Goal: Task Accomplishment & Management: Manage account settings

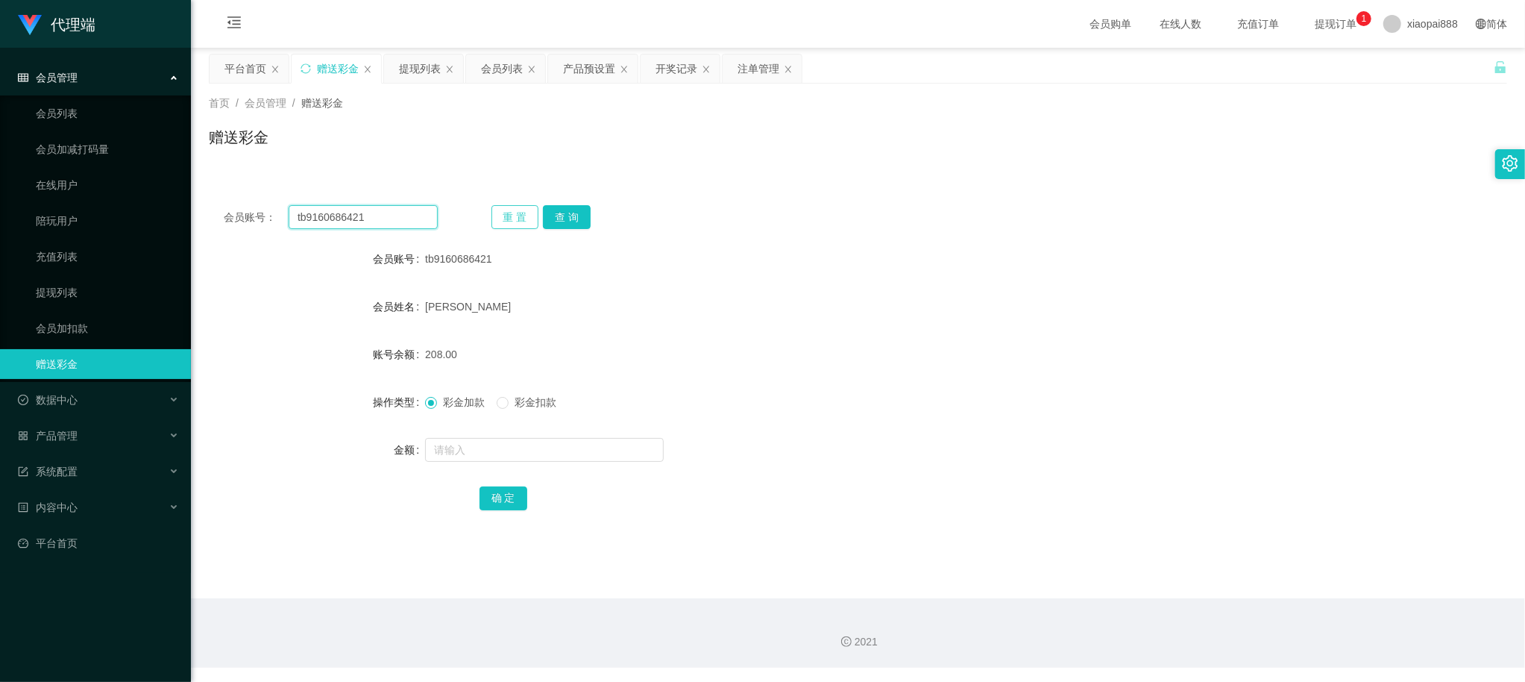
drag, startPoint x: 427, startPoint y: 218, endPoint x: 519, endPoint y: 227, distance: 92.2
click at [427, 218] on input "tb9160686421" at bounding box center [363, 217] width 149 height 24
click at [567, 218] on button "查 询" at bounding box center [567, 217] width 48 height 24
click at [400, 222] on input "tb9160686421" at bounding box center [363, 217] width 149 height 24
click at [383, 224] on input "tb9160686421" at bounding box center [363, 217] width 149 height 24
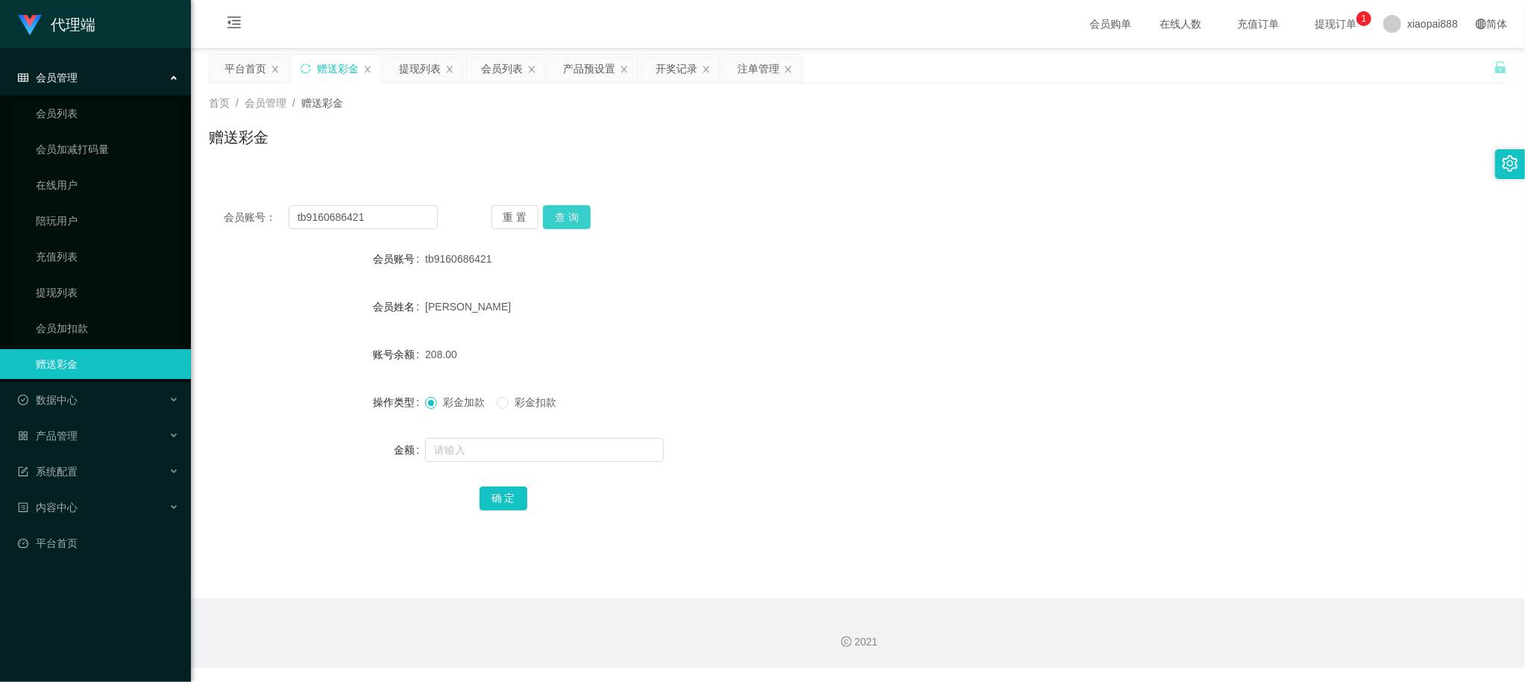
click at [555, 215] on button "查 询" at bounding box center [567, 217] width 48 height 24
click at [484, 75] on div "会员列表" at bounding box center [502, 68] width 42 height 28
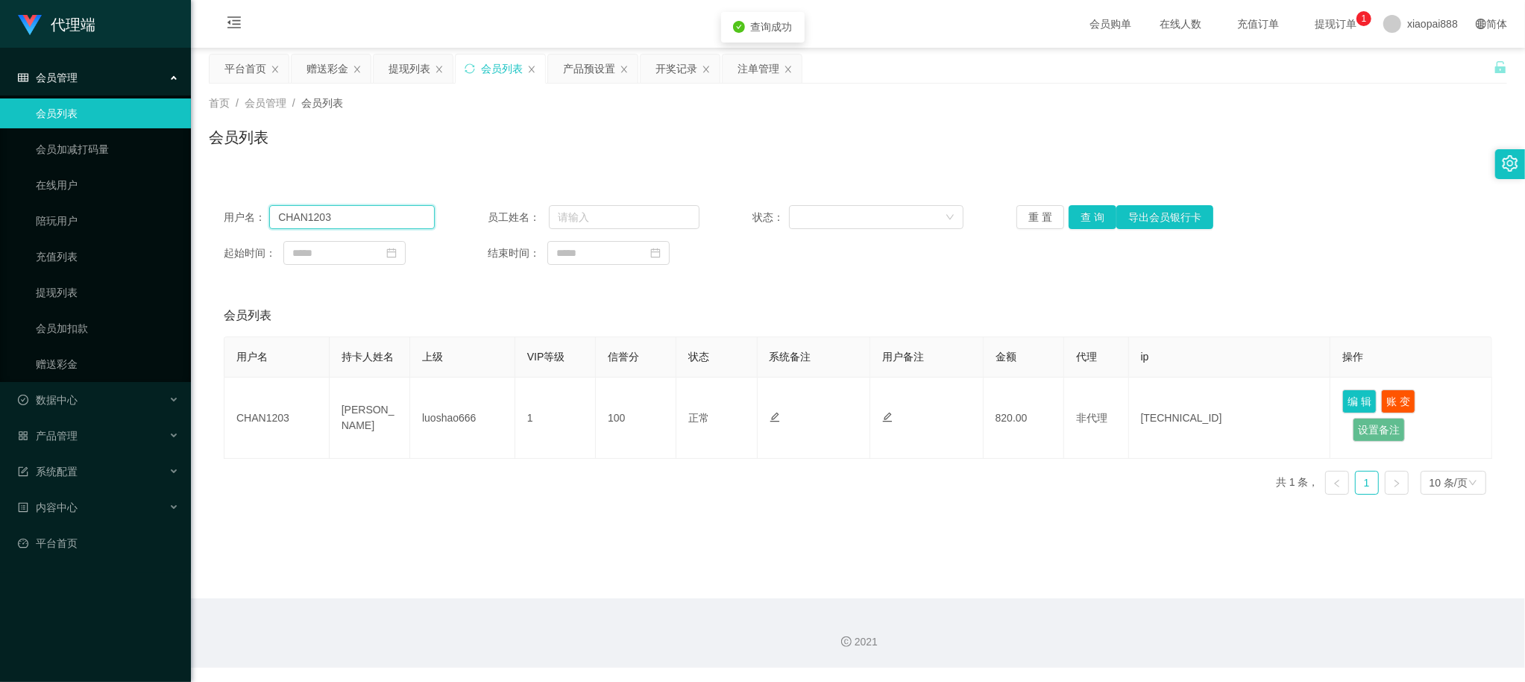
click at [349, 218] on input "CHAN1203" at bounding box center [352, 217] width 166 height 24
paste input "tb9160686421"
type input "tb9160686421"
click at [1089, 224] on button "查 询" at bounding box center [1092, 217] width 48 height 24
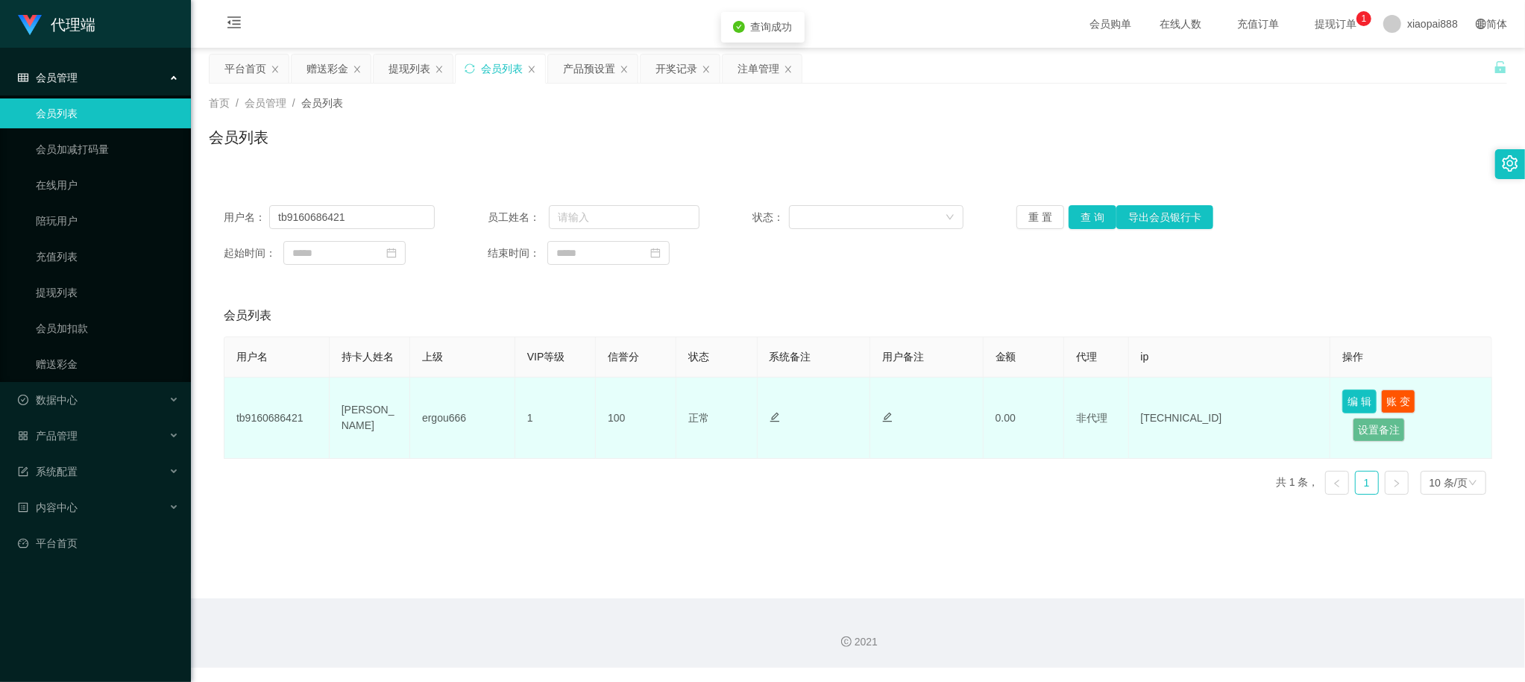
click at [1346, 400] on button "编 辑" at bounding box center [1359, 401] width 34 height 24
type input "tb9160686421"
type input "[PERSON_NAME]"
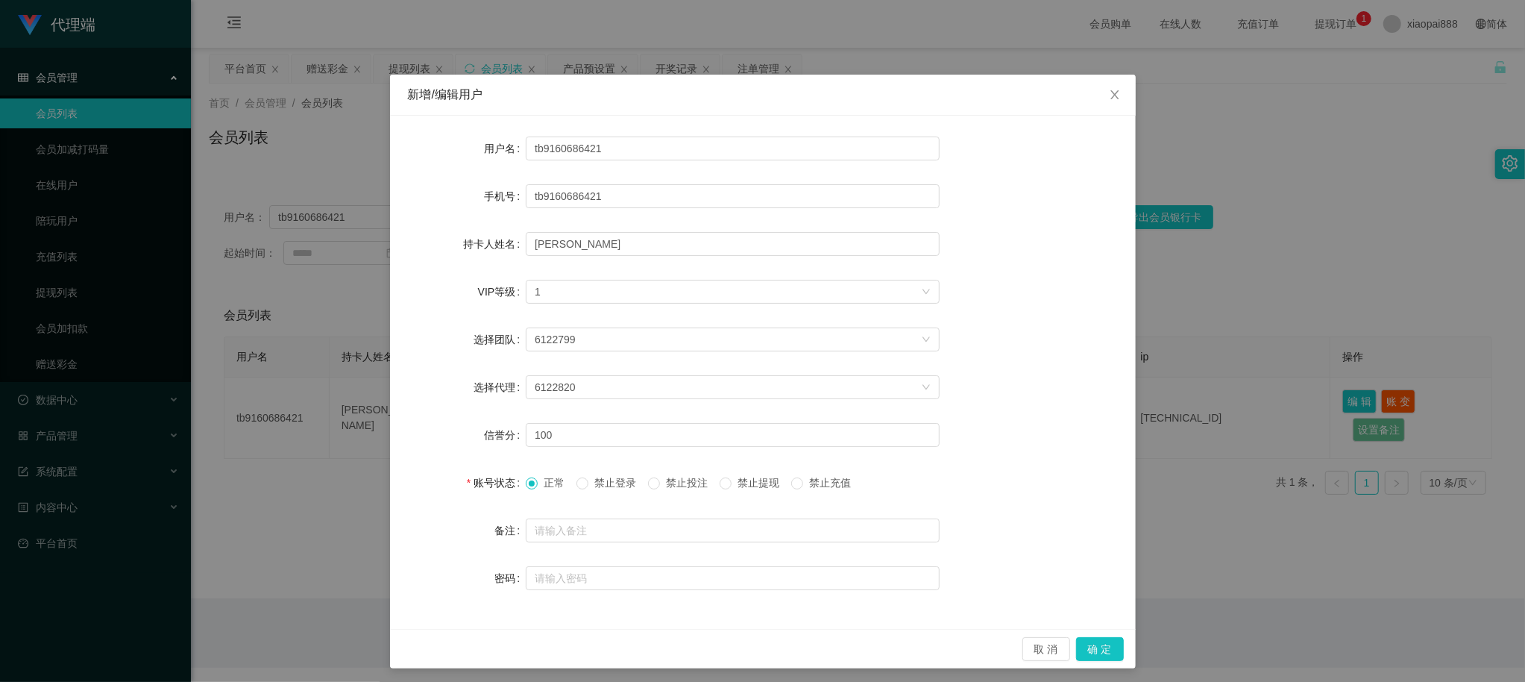
click at [1017, 243] on div "持卡人姓名 [PERSON_NAME]" at bounding box center [763, 244] width 710 height 30
click at [1102, 652] on button "确 定" at bounding box center [1100, 649] width 48 height 24
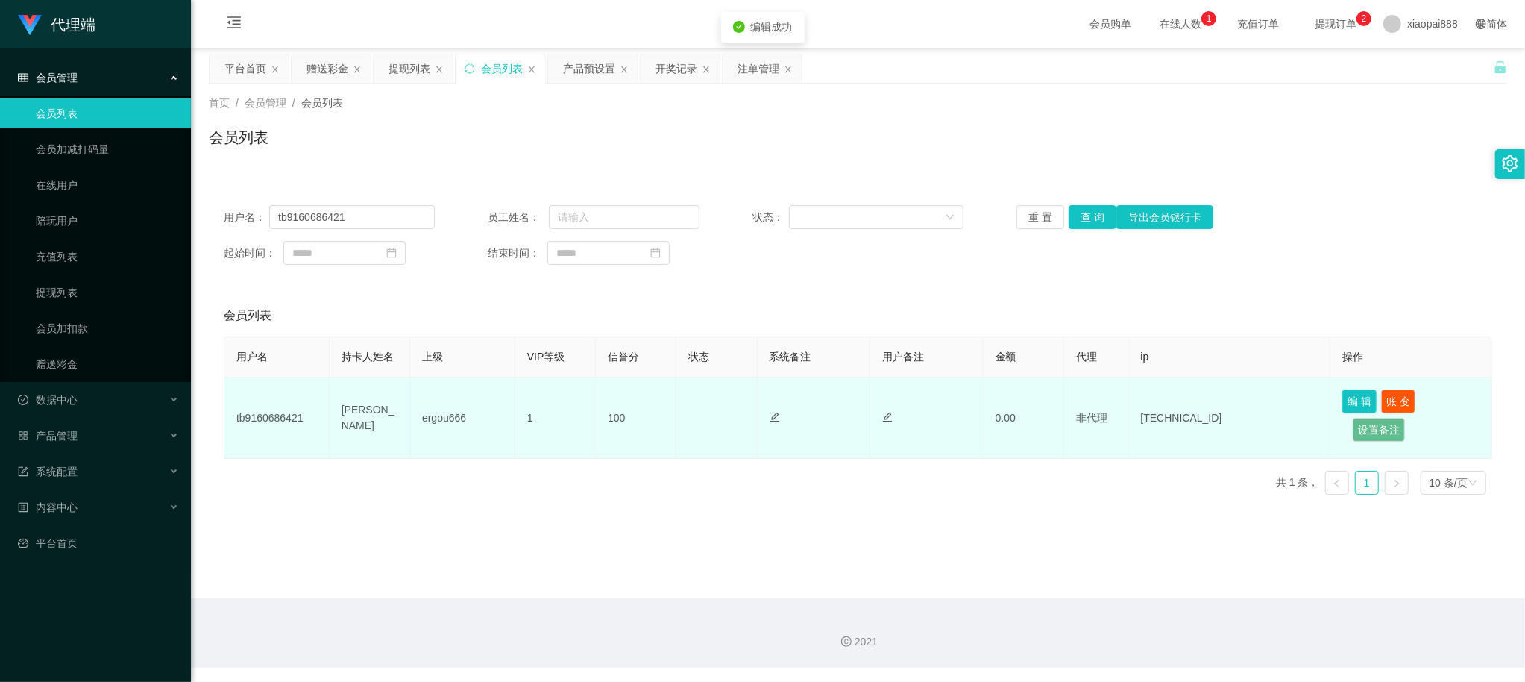
click at [1347, 392] on button "编 辑" at bounding box center [1359, 401] width 34 height 24
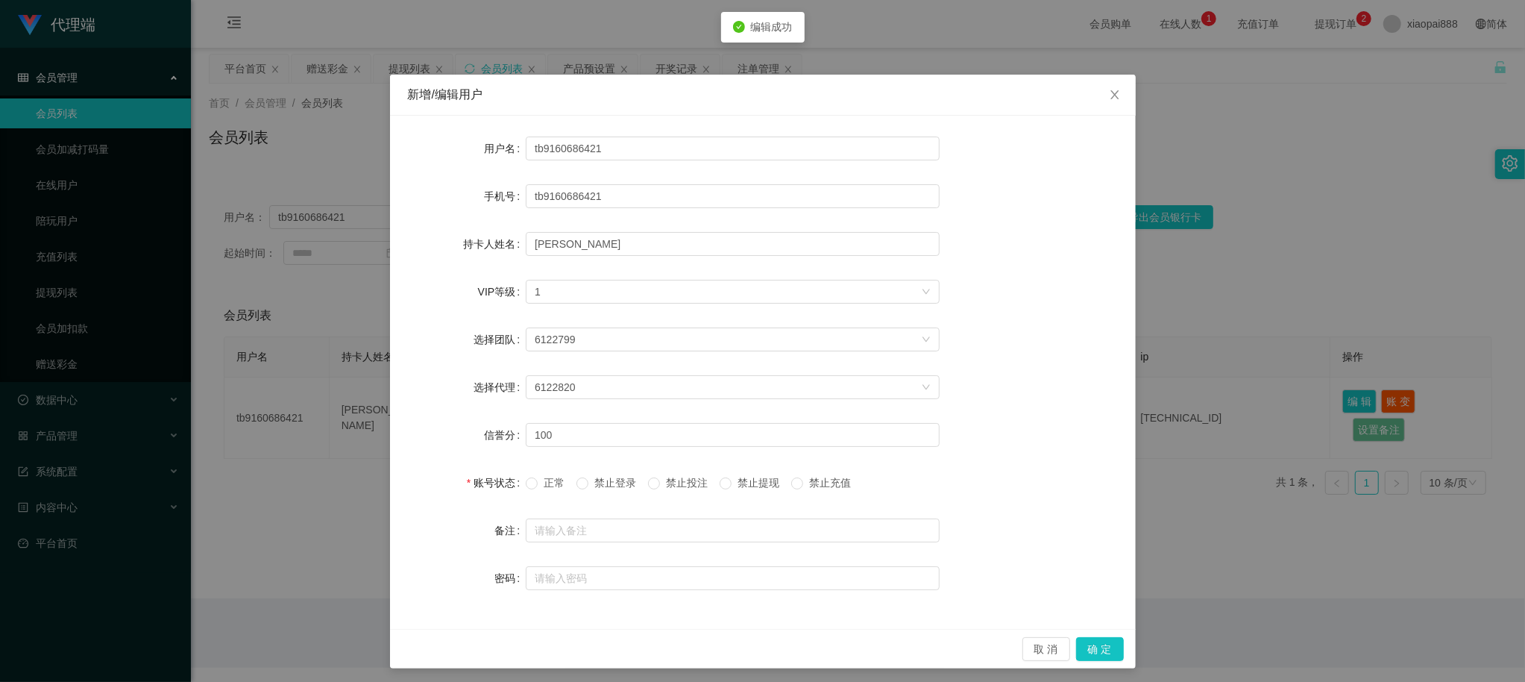
scroll to position [4, 0]
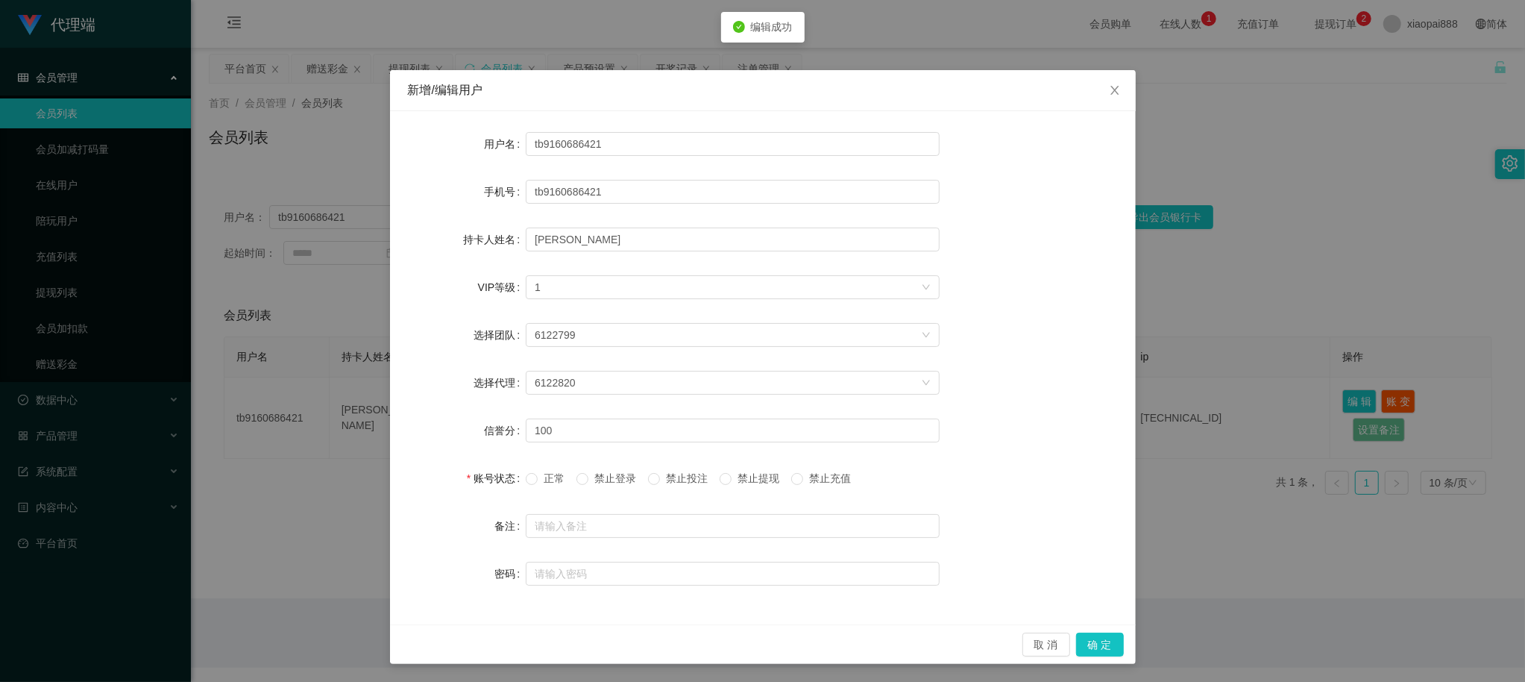
click at [1224, 480] on div "新增/编辑用户 用户名 tb9160686421 手机号 tb9160686421 持卡人姓名 [PERSON_NAME] VIP等级 选择VIP等级 1 选…" at bounding box center [762, 341] width 1525 height 682
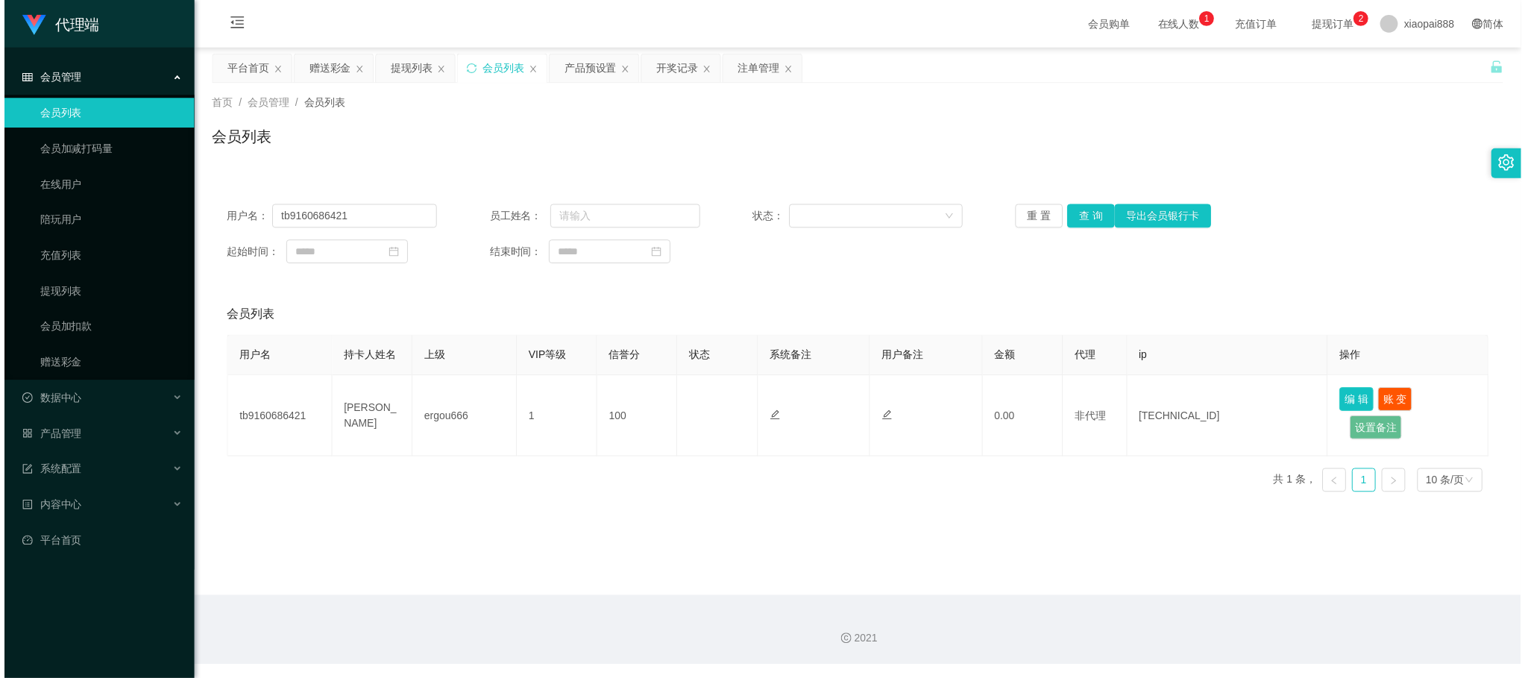
scroll to position [0, 0]
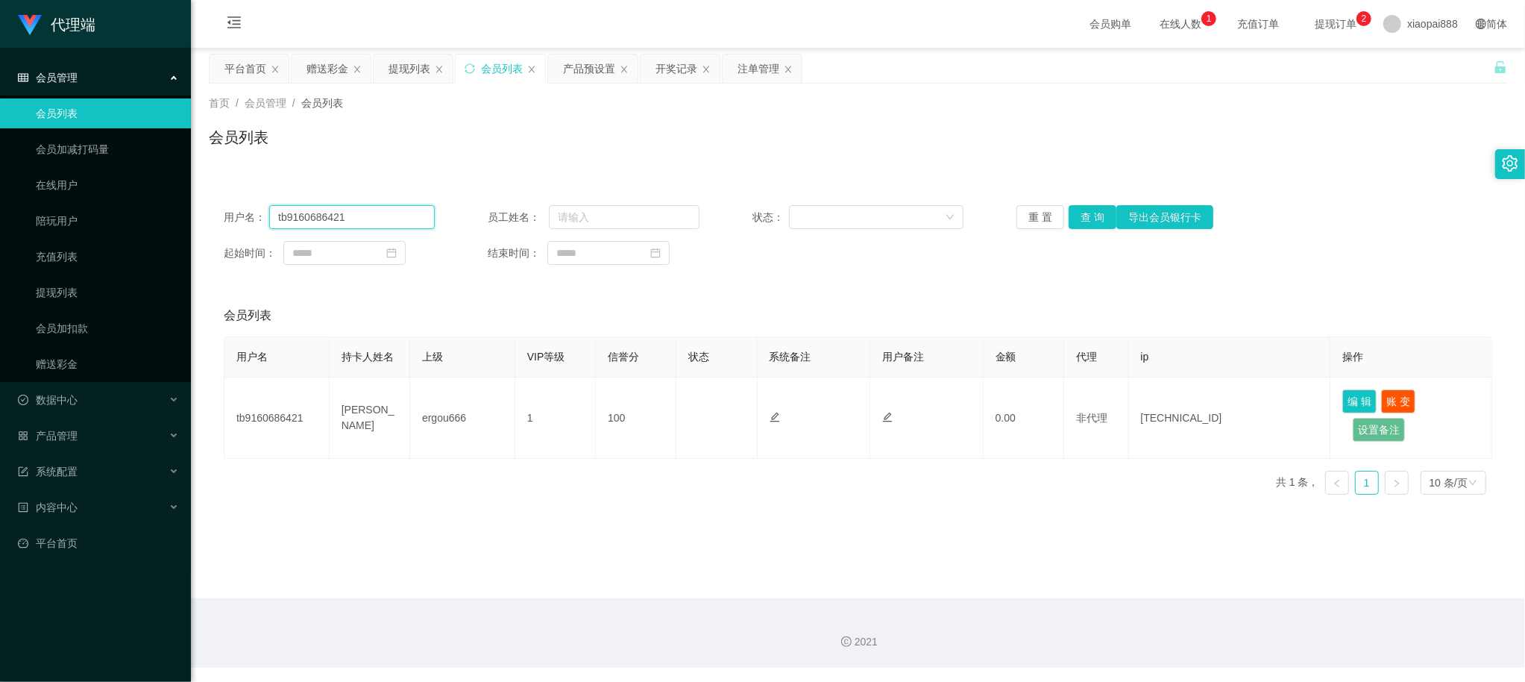
click at [334, 210] on input "tb9160686421" at bounding box center [352, 217] width 166 height 24
type input "AnnieBBe1"
click at [1090, 213] on button "查 询" at bounding box center [1092, 217] width 48 height 24
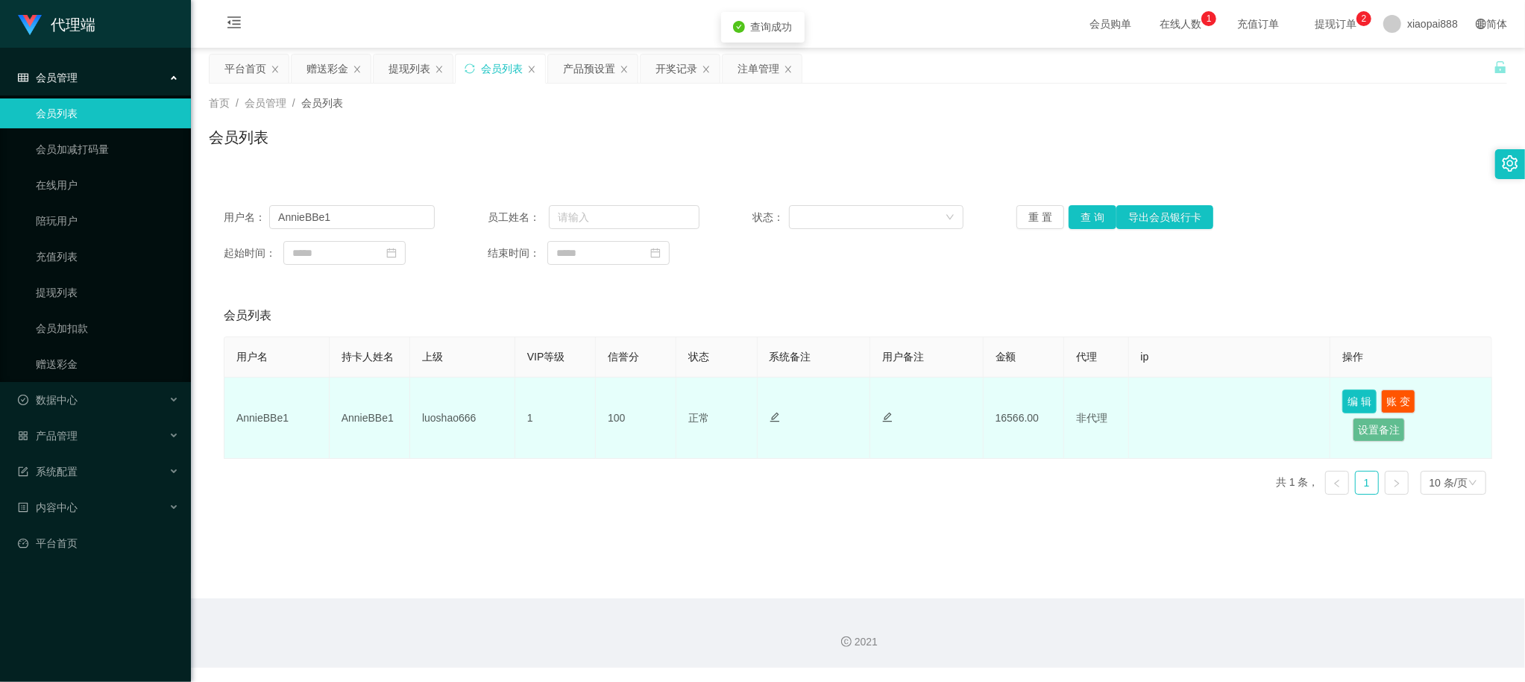
click at [1354, 397] on button "编 辑" at bounding box center [1359, 401] width 34 height 24
type input "AnnieBBe1"
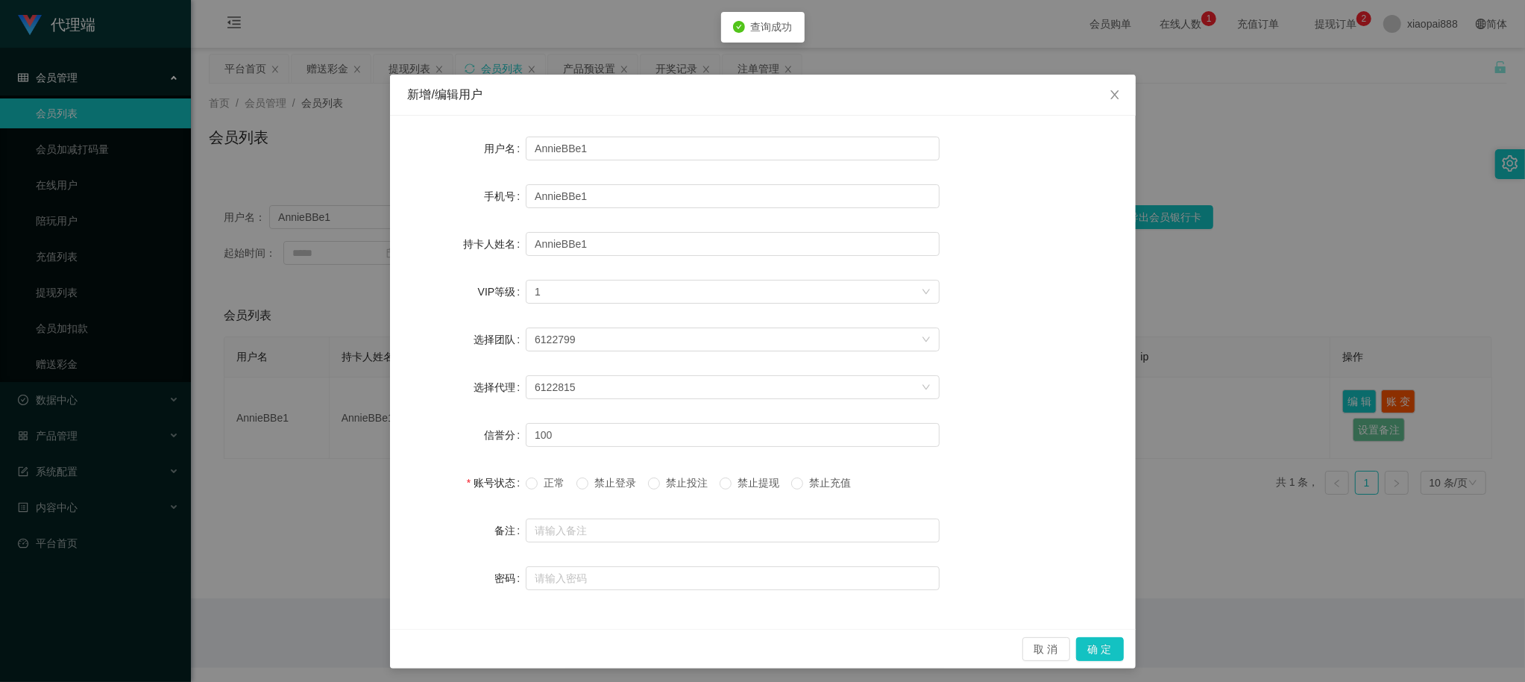
click at [770, 482] on span "禁止提现" at bounding box center [758, 482] width 54 height 12
click at [1077, 646] on button "确 定" at bounding box center [1100, 649] width 48 height 24
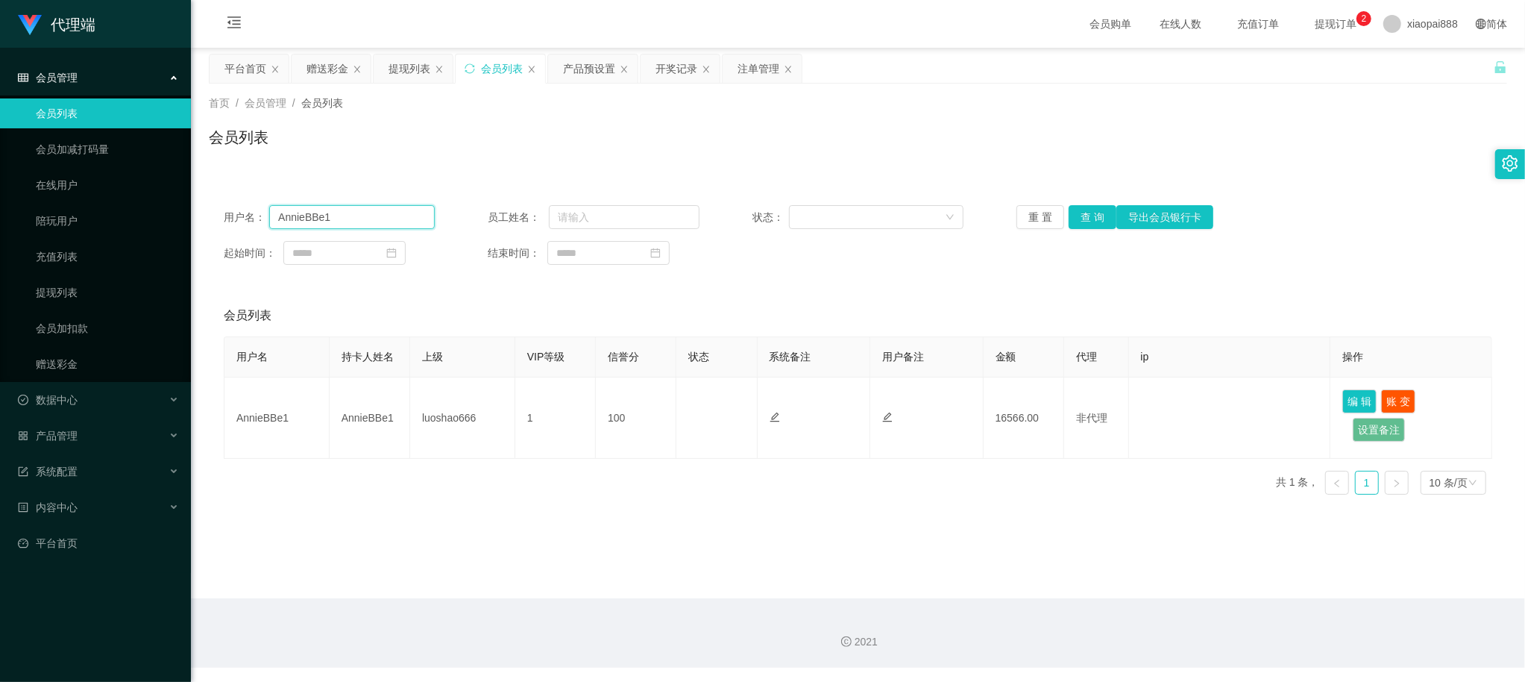
click at [370, 227] on input "AnnieBBe1" at bounding box center [352, 217] width 166 height 24
drag, startPoint x: 242, startPoint y: 60, endPoint x: 286, endPoint y: 60, distance: 44.0
click at [242, 60] on div "平台首页" at bounding box center [245, 68] width 42 height 28
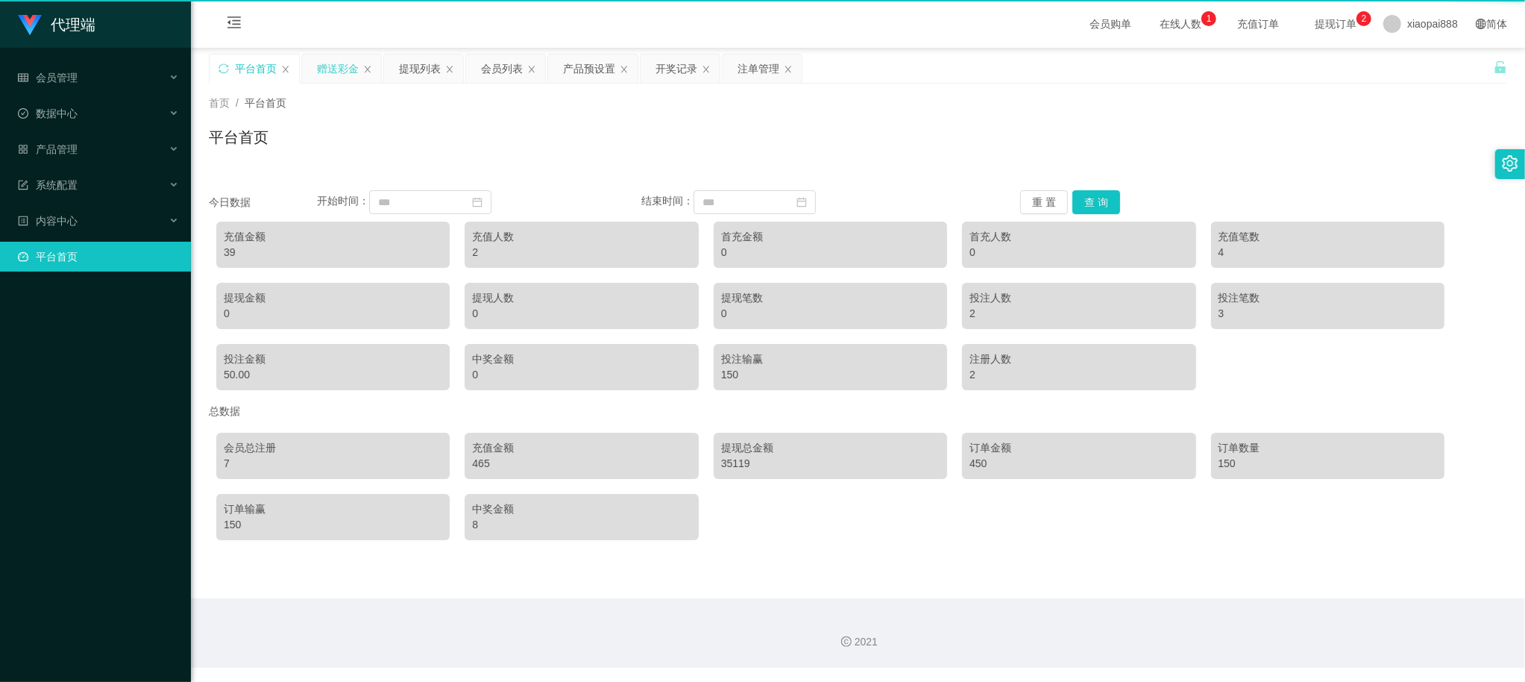
click at [312, 64] on div "赠送彩金" at bounding box center [341, 68] width 79 height 28
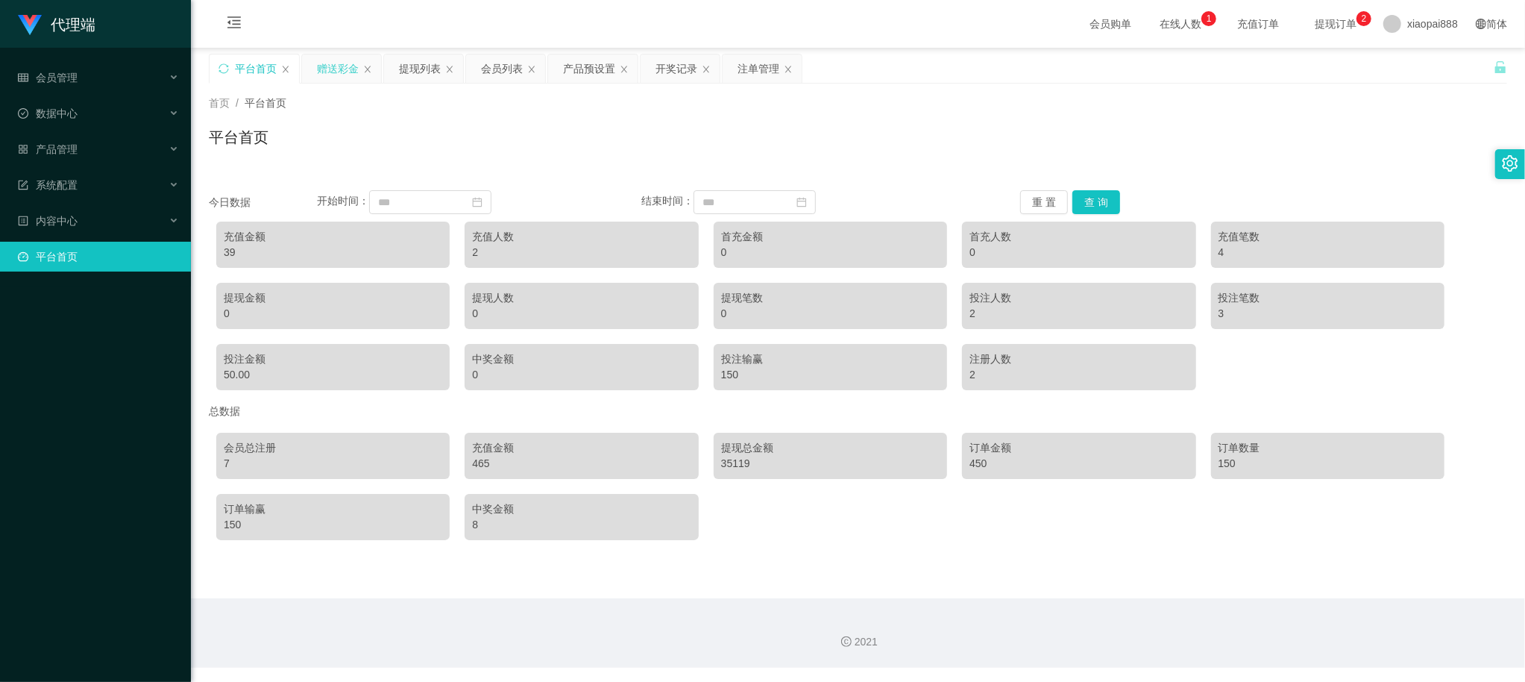
click at [336, 75] on div "赠送彩金" at bounding box center [338, 68] width 42 height 28
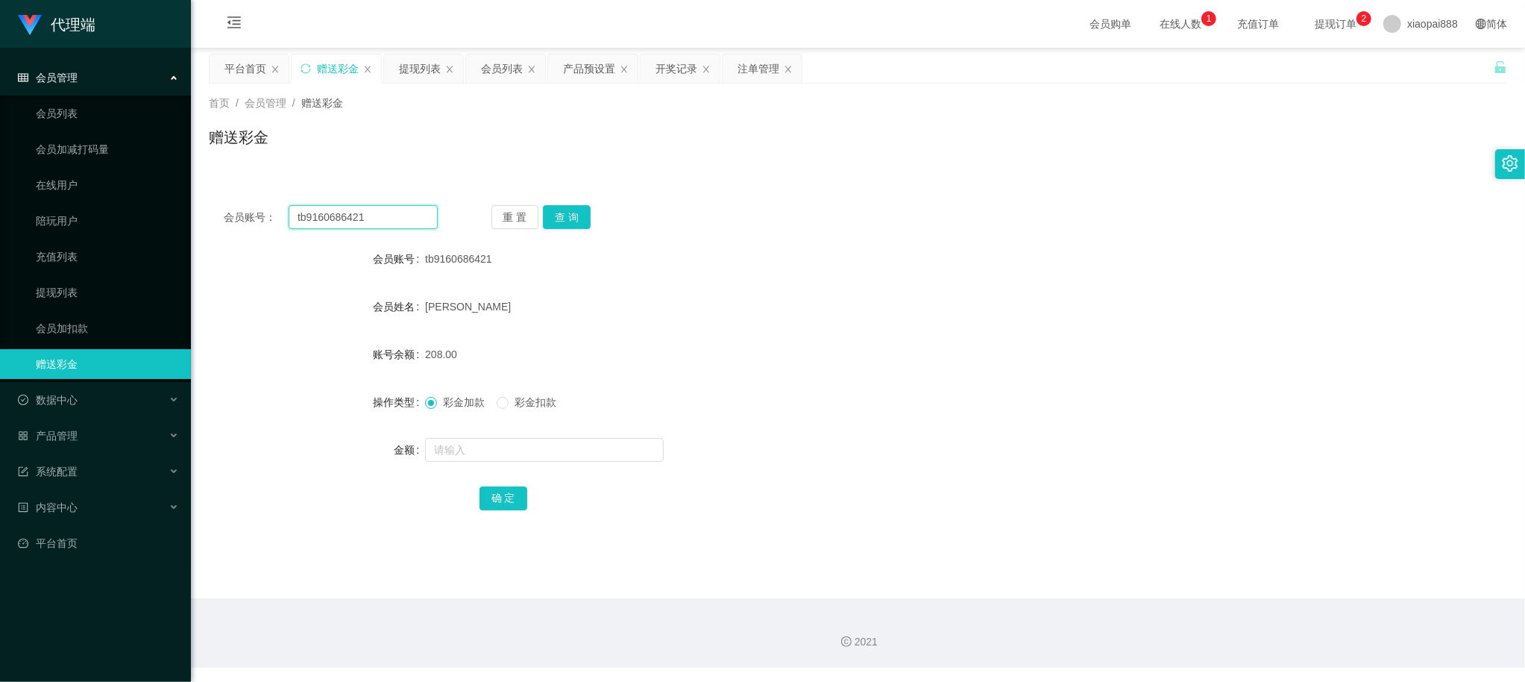
drag, startPoint x: 388, startPoint y: 210, endPoint x: 397, endPoint y: 213, distance: 9.0
click at [388, 210] on input "tb9160686421" at bounding box center [363, 217] width 149 height 24
click at [570, 210] on button "查 询" at bounding box center [567, 217] width 48 height 24
click at [410, 69] on div "提现列表" at bounding box center [420, 68] width 42 height 28
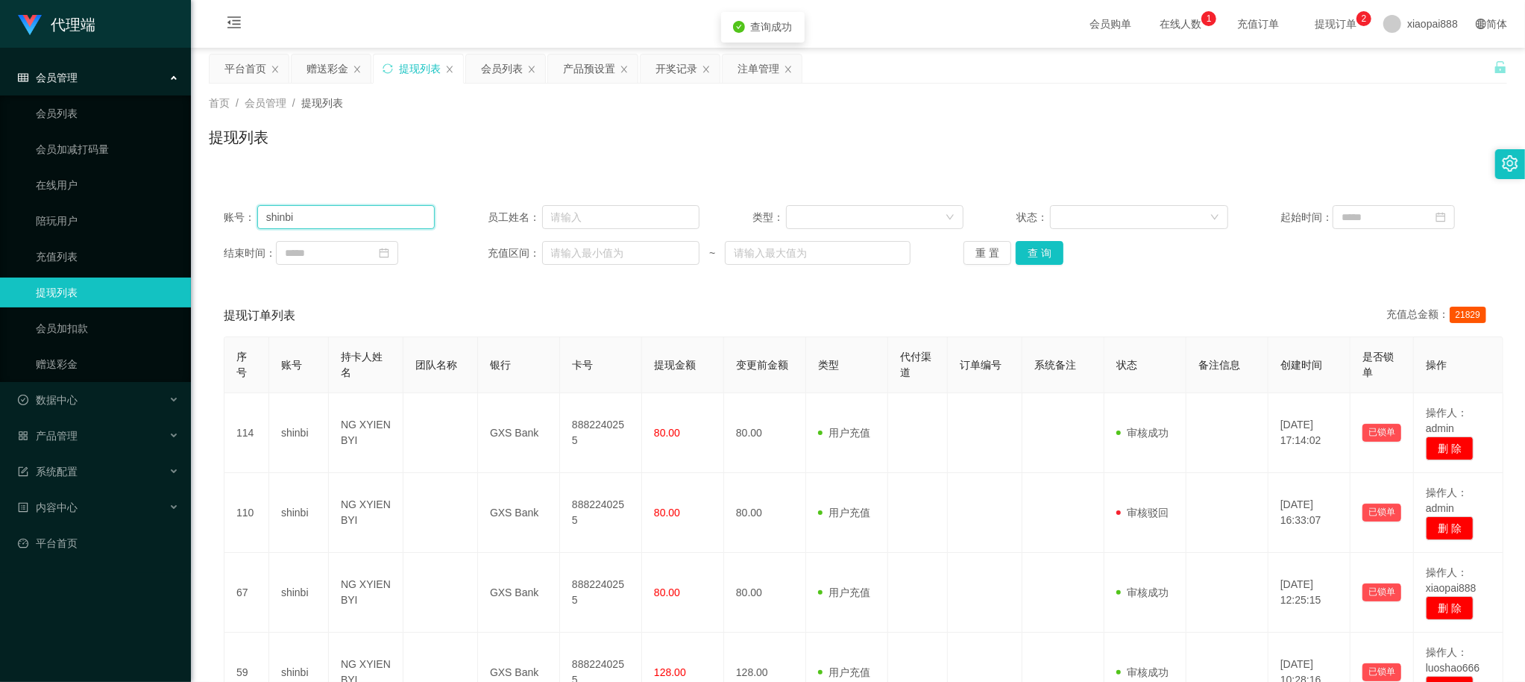
drag, startPoint x: 380, startPoint y: 210, endPoint x: 398, endPoint y: 215, distance: 19.2
click at [380, 210] on input "shinbi" at bounding box center [346, 217] width 178 height 24
paste input "tb9160686421"
type input "tb9160686421"
click at [1035, 249] on button "查 询" at bounding box center [1040, 253] width 48 height 24
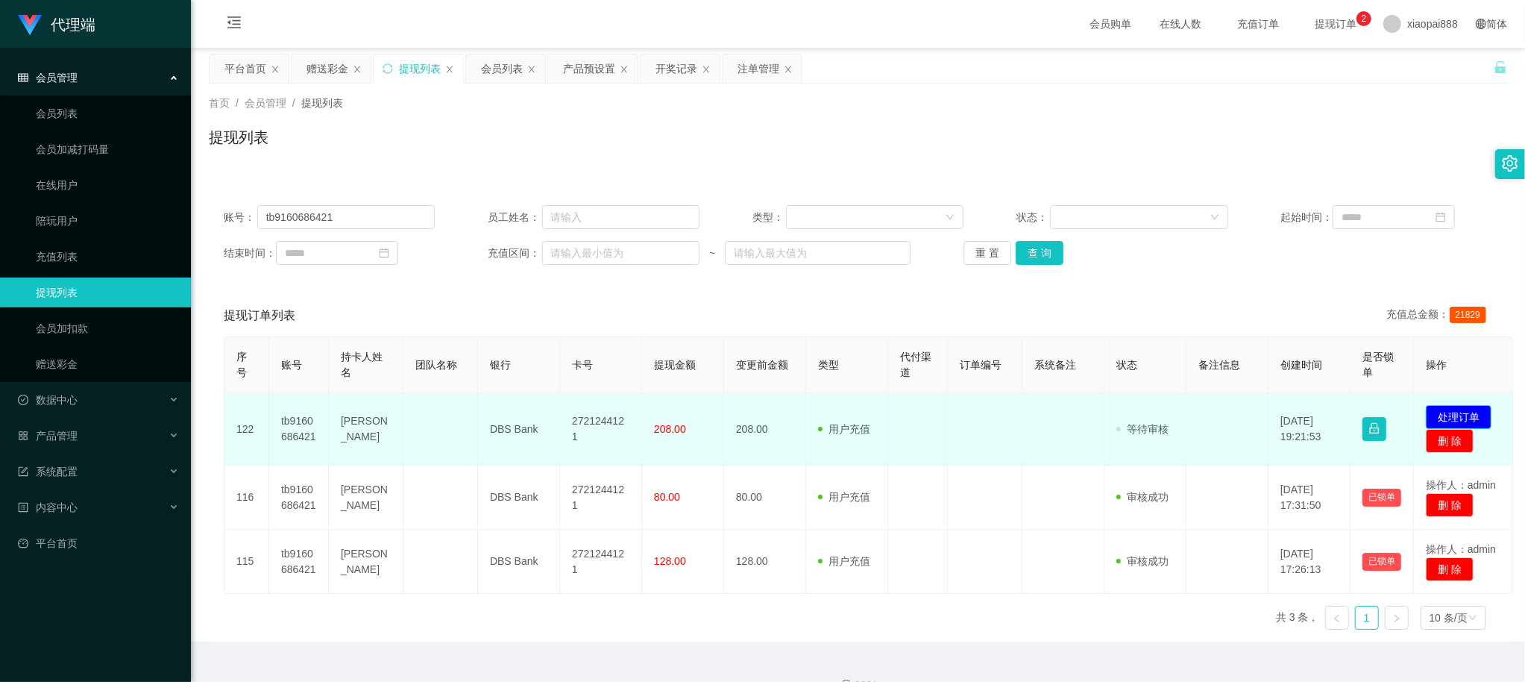
click at [1473, 418] on button "处理订单" at bounding box center [1459, 417] width 66 height 24
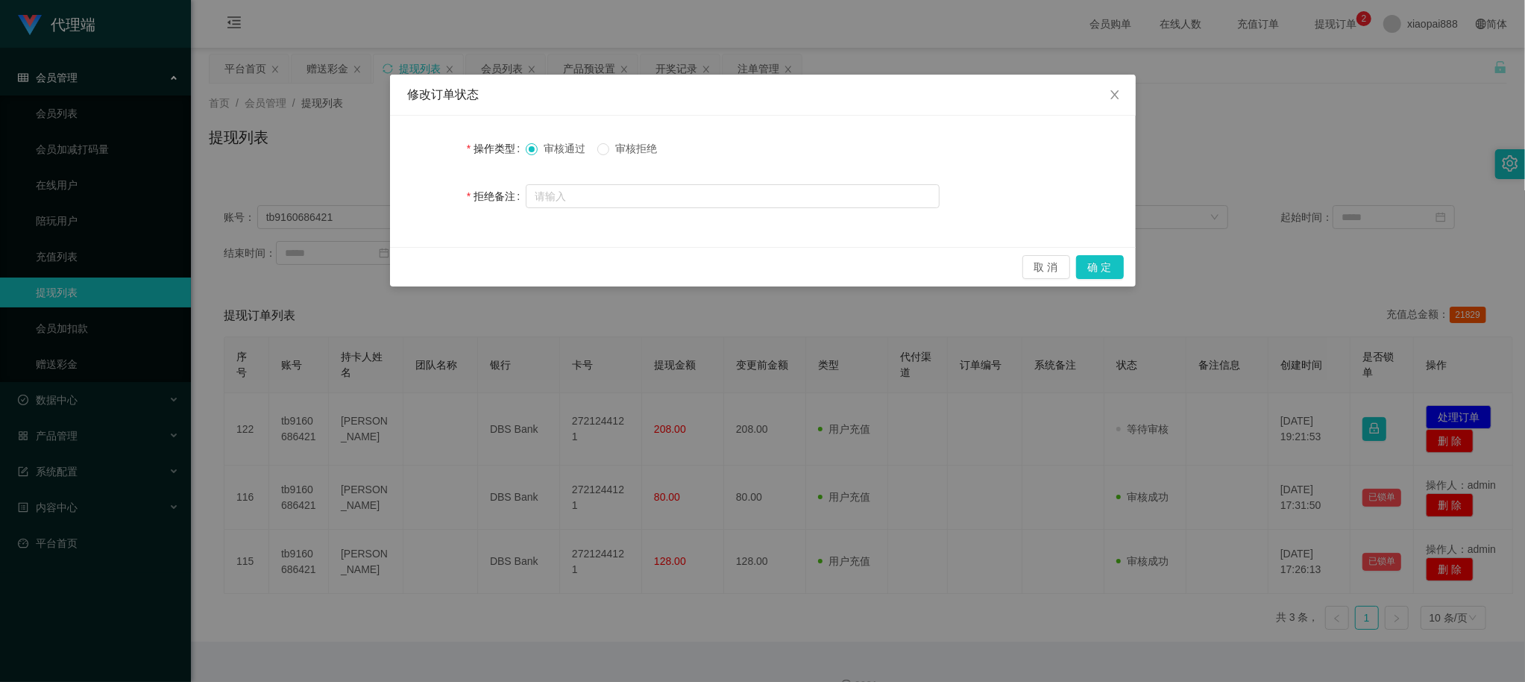
drag, startPoint x: 944, startPoint y: 367, endPoint x: 1199, endPoint y: 310, distance: 261.2
click at [947, 368] on div "修改订单状态 操作类型 审核通过 审核拒绝 拒绝备注 取 消 确 定" at bounding box center [762, 341] width 1525 height 682
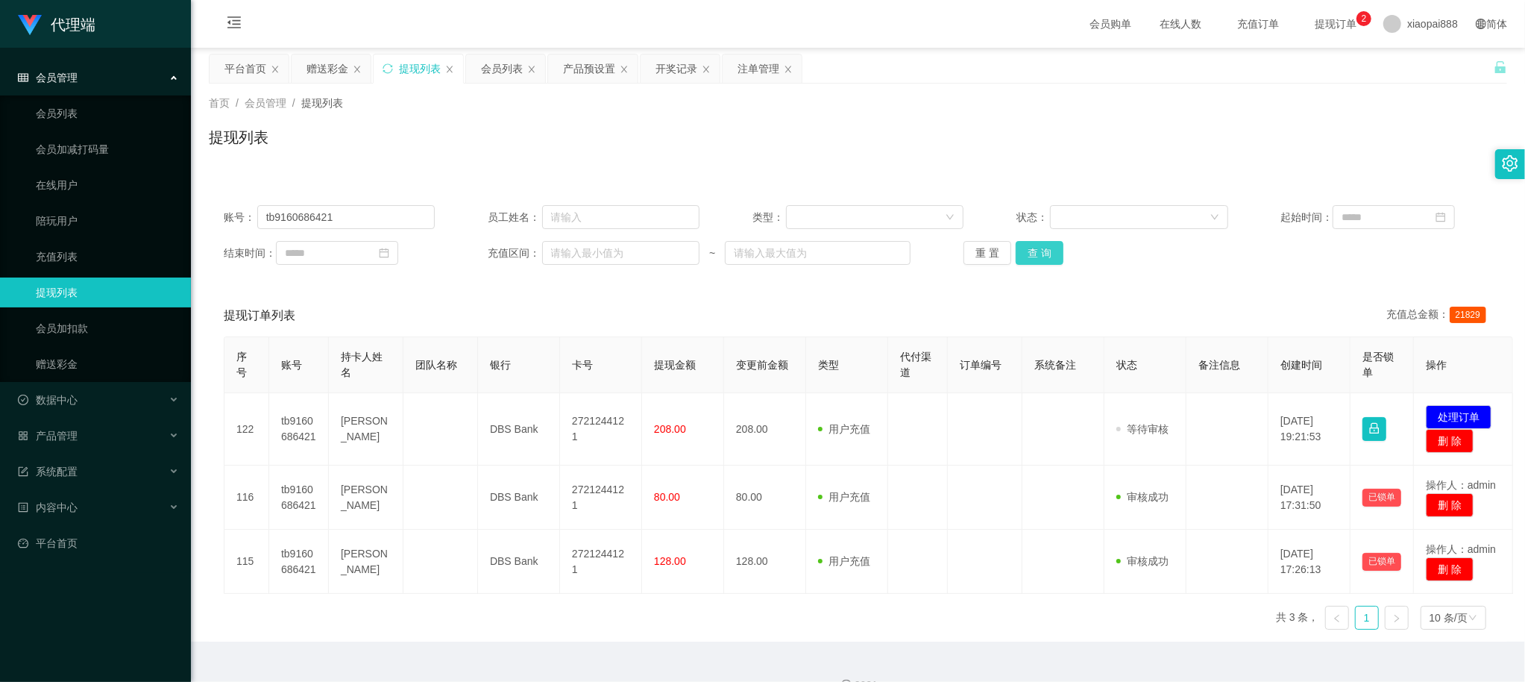
click at [1038, 255] on button "查 询" at bounding box center [1040, 253] width 48 height 24
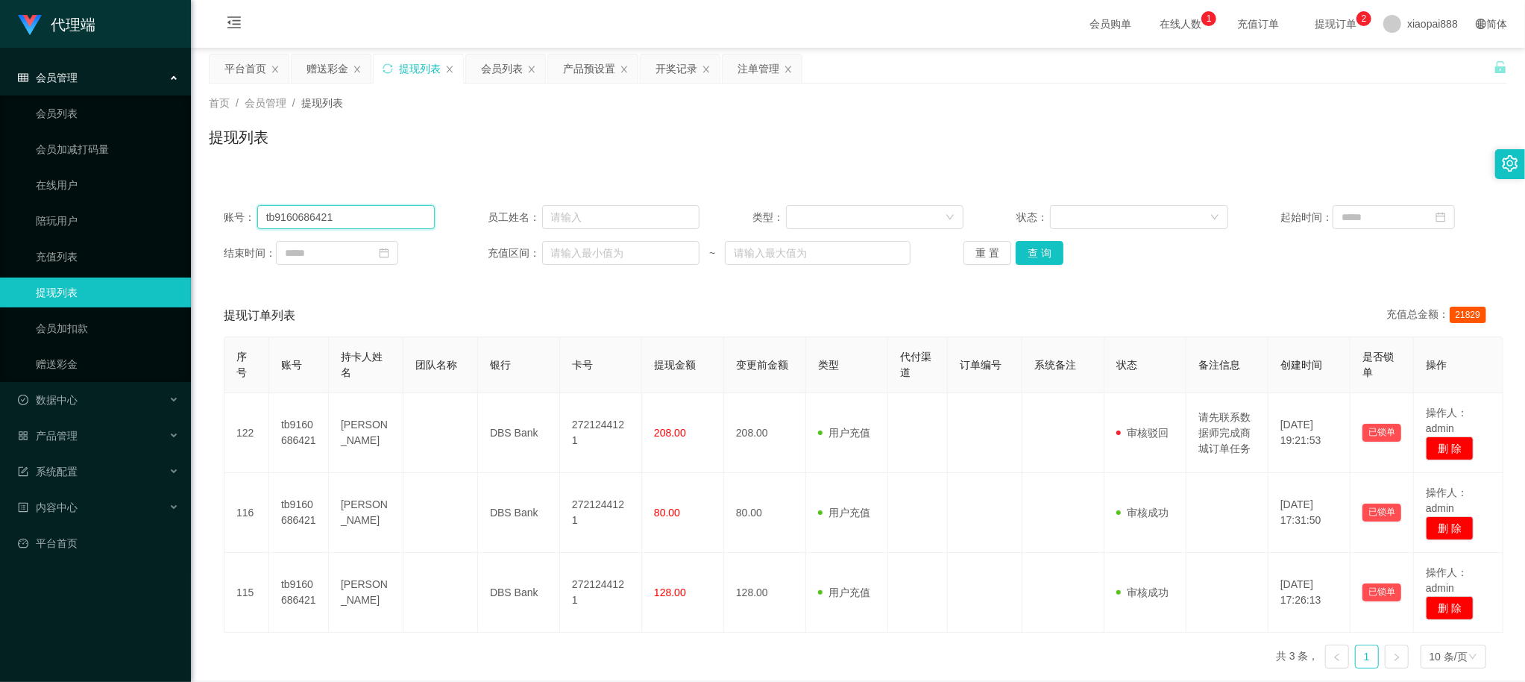
click at [331, 218] on input "tb9160686421" at bounding box center [346, 217] width 178 height 24
click at [1048, 251] on button "查 询" at bounding box center [1040, 253] width 48 height 24
click at [492, 69] on div "会员列表" at bounding box center [502, 68] width 42 height 28
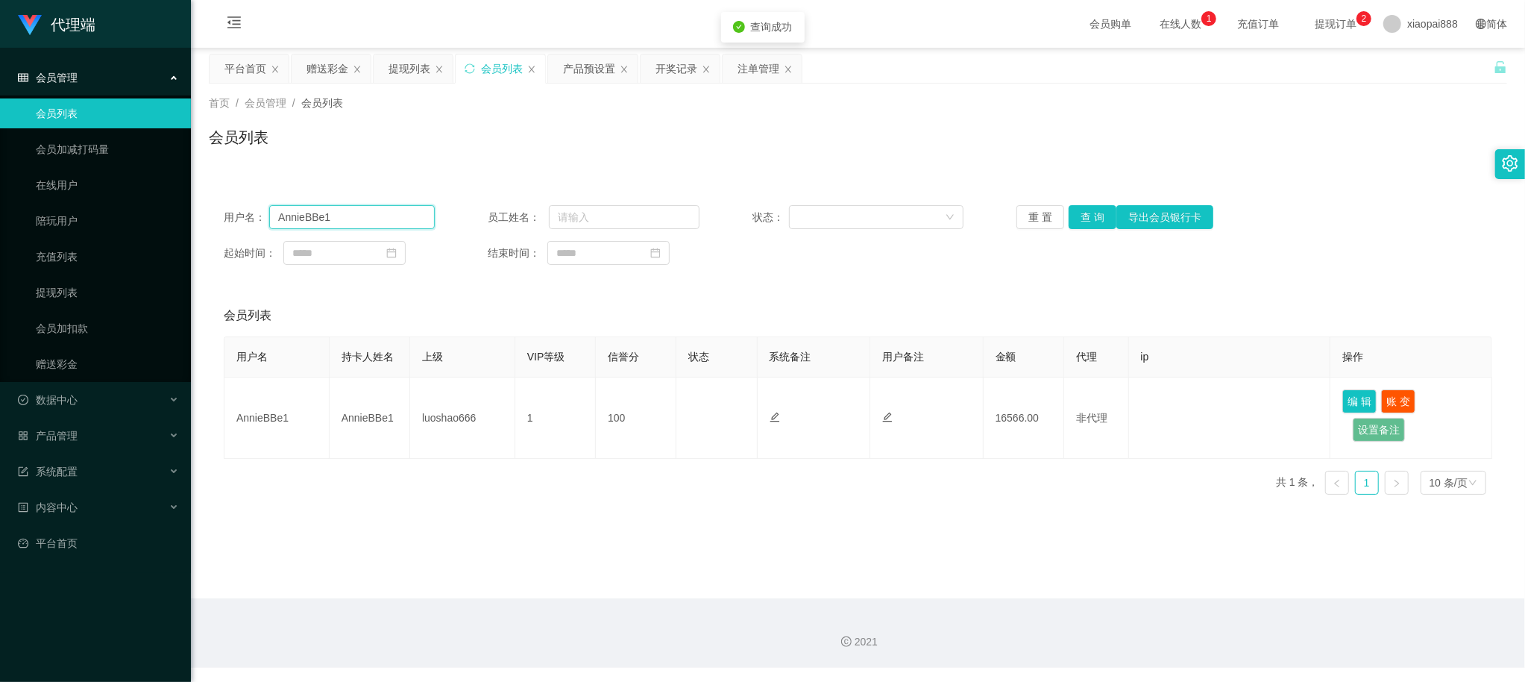
click at [344, 209] on input "AnnieBBe1" at bounding box center [352, 217] width 166 height 24
paste input "tb916068642"
type input "tb9160686421"
click at [1087, 215] on button "查 询" at bounding box center [1092, 217] width 48 height 24
click at [594, 66] on div "产品预设置" at bounding box center [589, 68] width 52 height 28
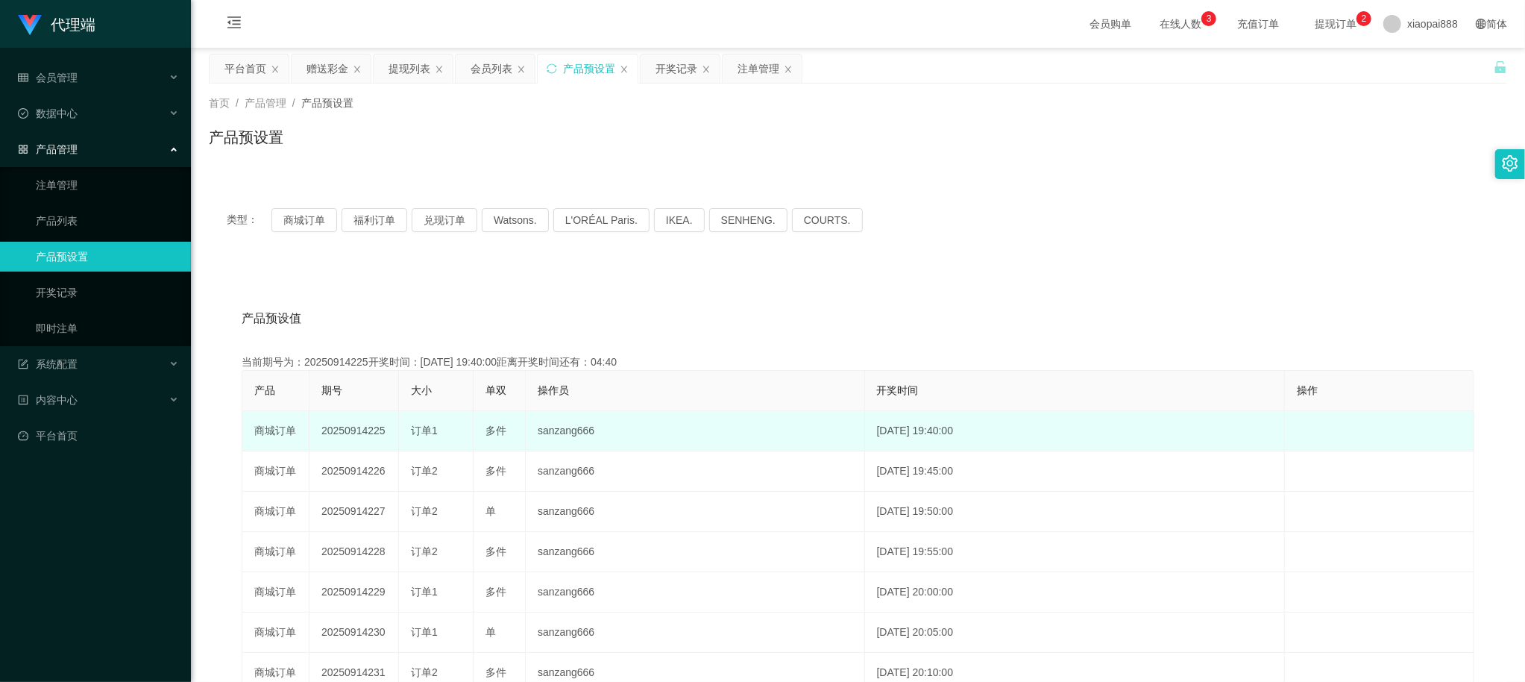
click at [362, 428] on td "20250914225" at bounding box center [353, 431] width 89 height 40
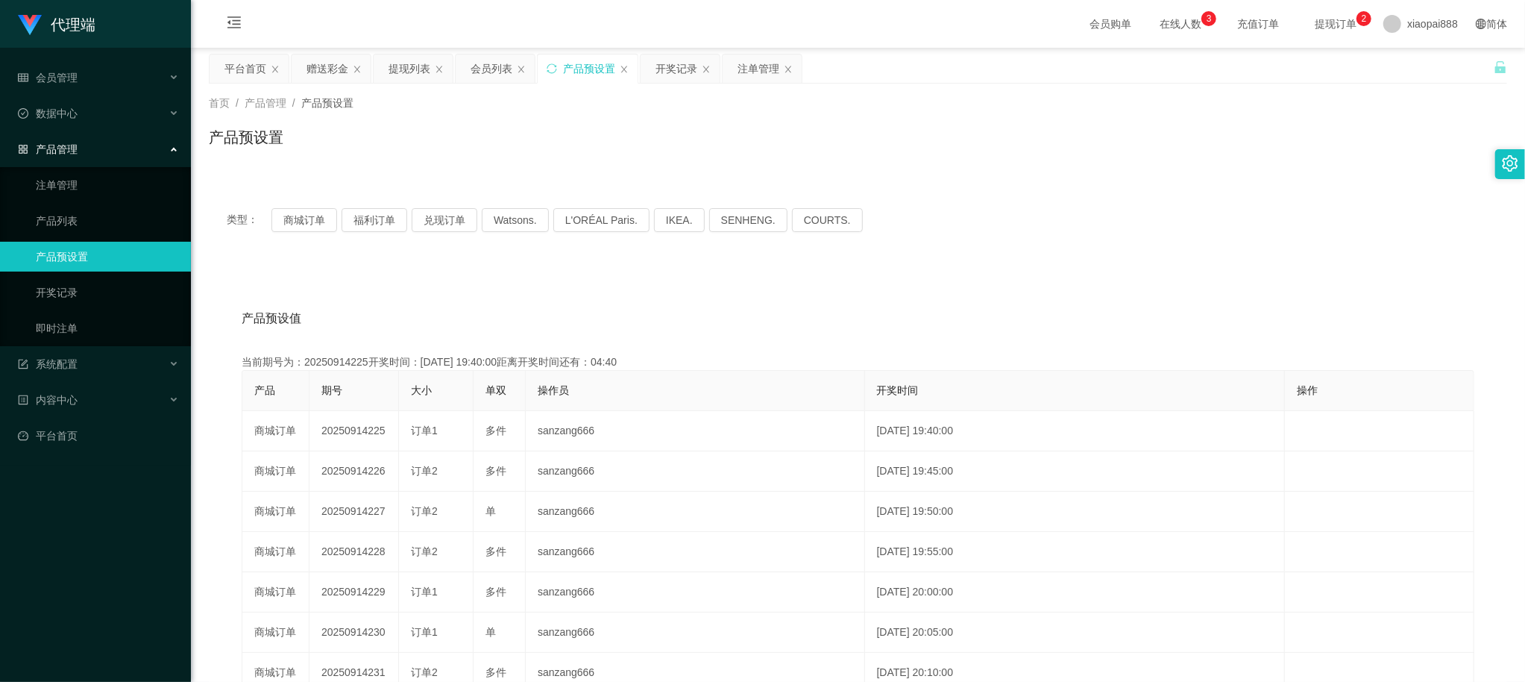
drag, startPoint x: 362, startPoint y: 428, endPoint x: 493, endPoint y: 403, distance: 133.5
click at [362, 428] on td "20250914225" at bounding box center [353, 431] width 89 height 40
copy td "20250914225"
click at [329, 67] on div "赠送彩金" at bounding box center [327, 68] width 42 height 28
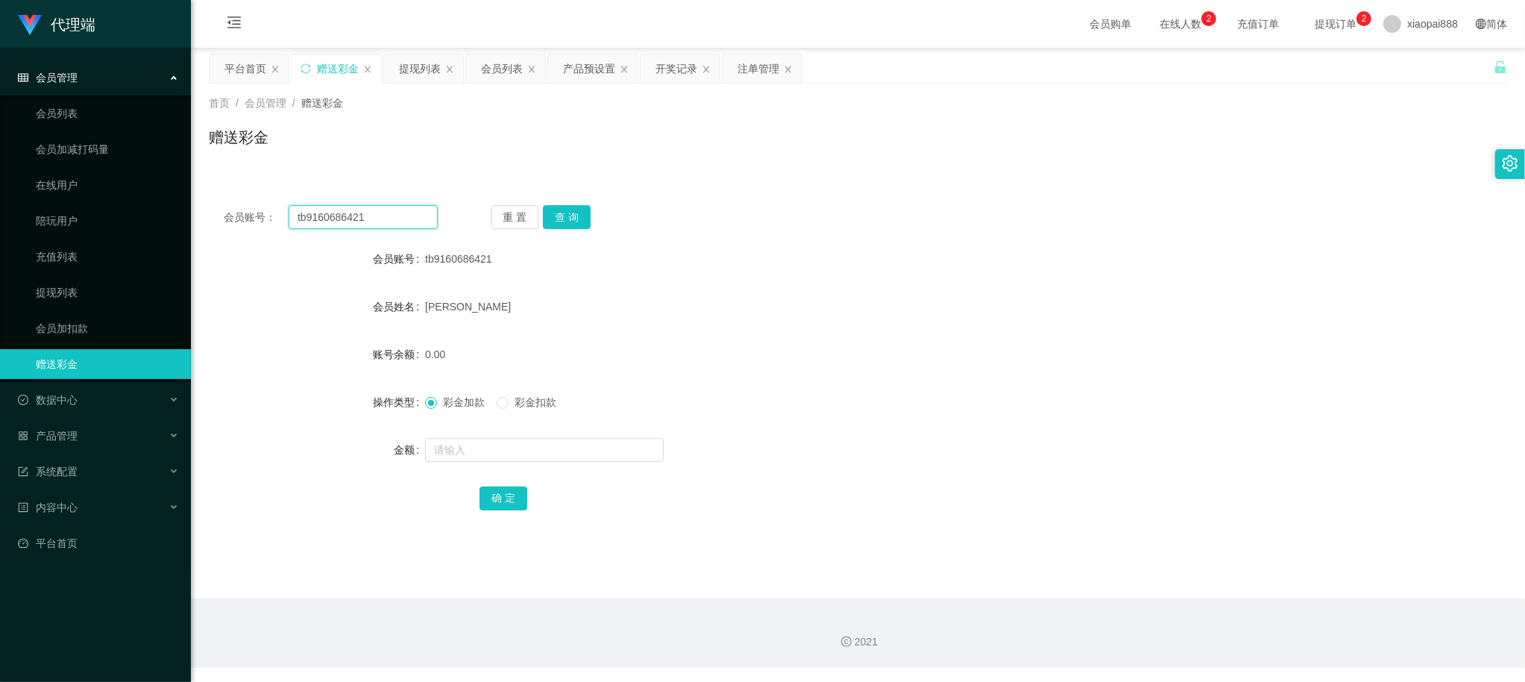
click at [382, 218] on input "tb9160686421" at bounding box center [363, 217] width 149 height 24
click at [497, 75] on div "会员列表" at bounding box center [502, 68] width 42 height 28
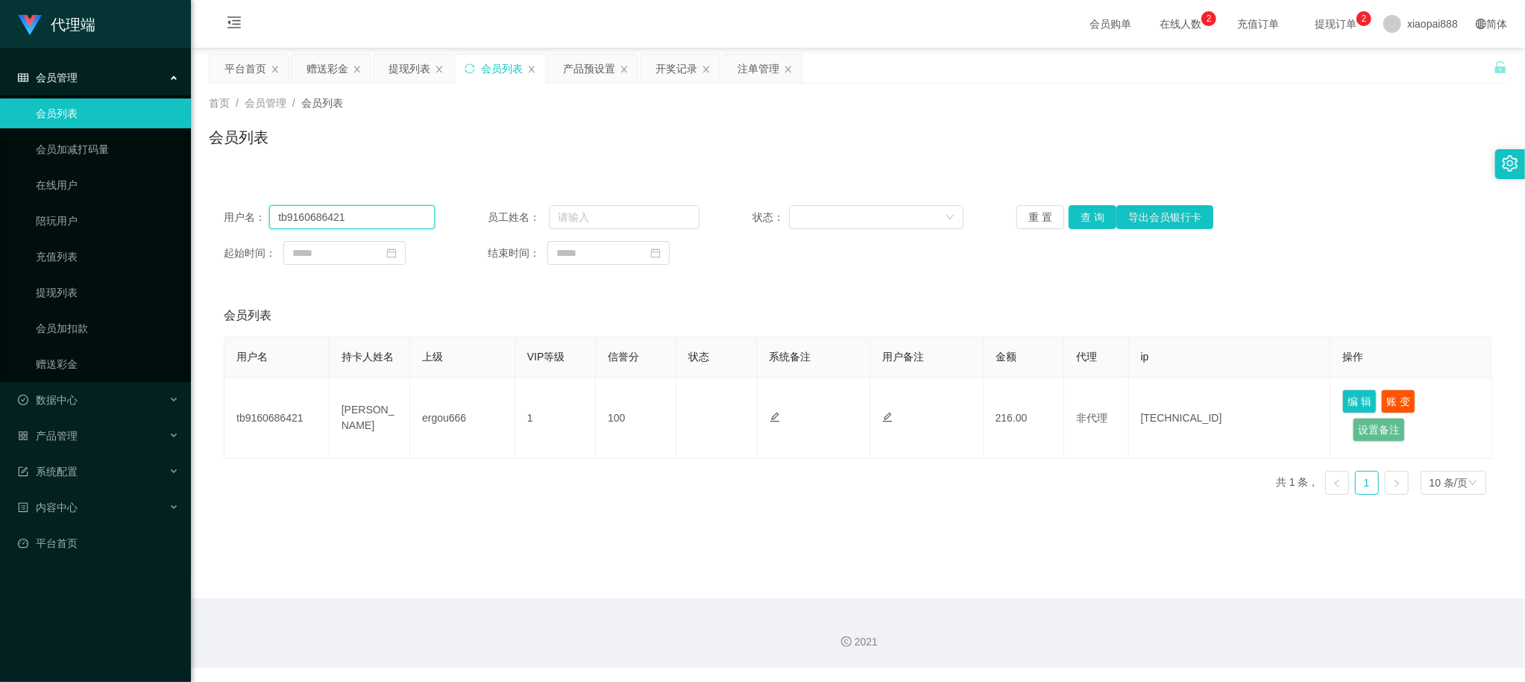
click at [362, 213] on input "tb9160686421" at bounding box center [352, 217] width 166 height 24
drag, startPoint x: 1072, startPoint y: 219, endPoint x: 1086, endPoint y: 219, distance: 13.4
click at [1072, 218] on button "查 询" at bounding box center [1092, 217] width 48 height 24
click at [1364, 398] on button "编 辑" at bounding box center [1359, 401] width 34 height 24
type input "tb9160686421"
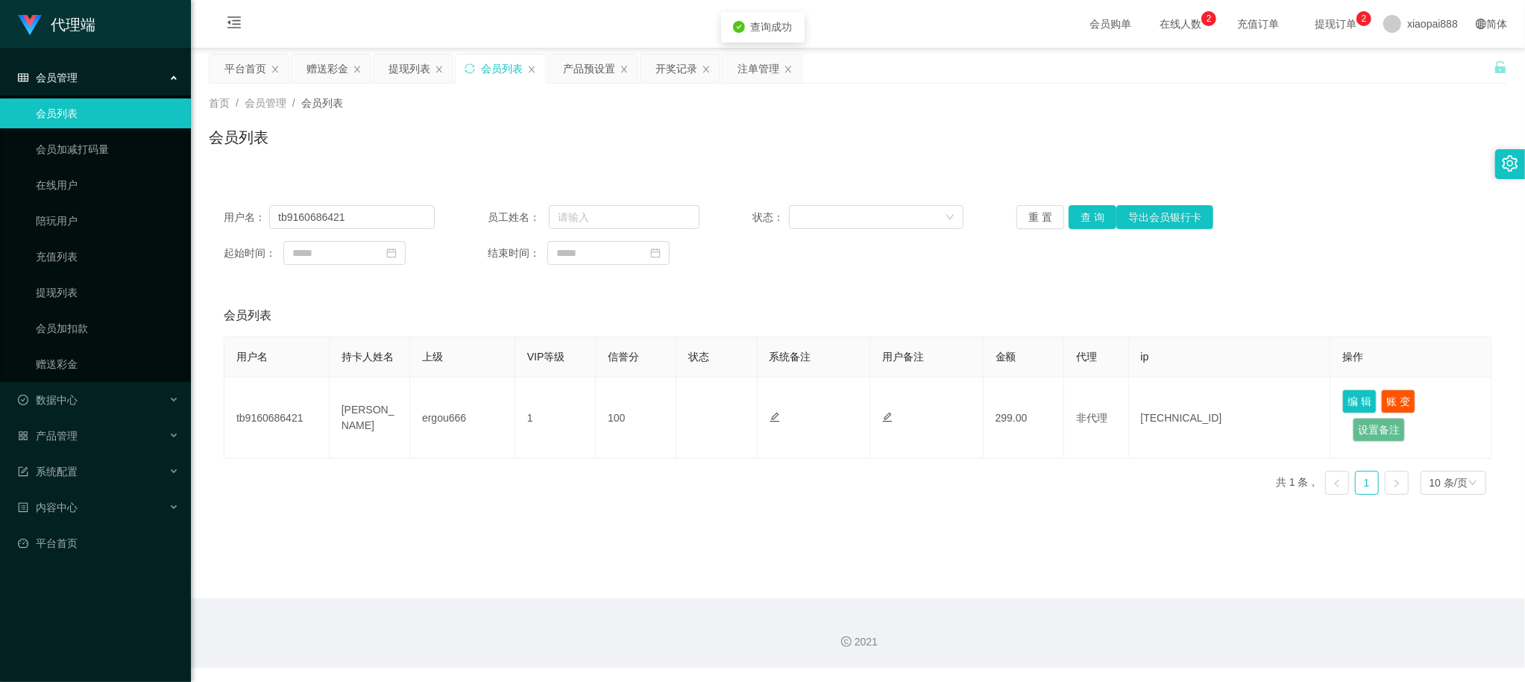
type input "tb9160686421"
type input "[PERSON_NAME]"
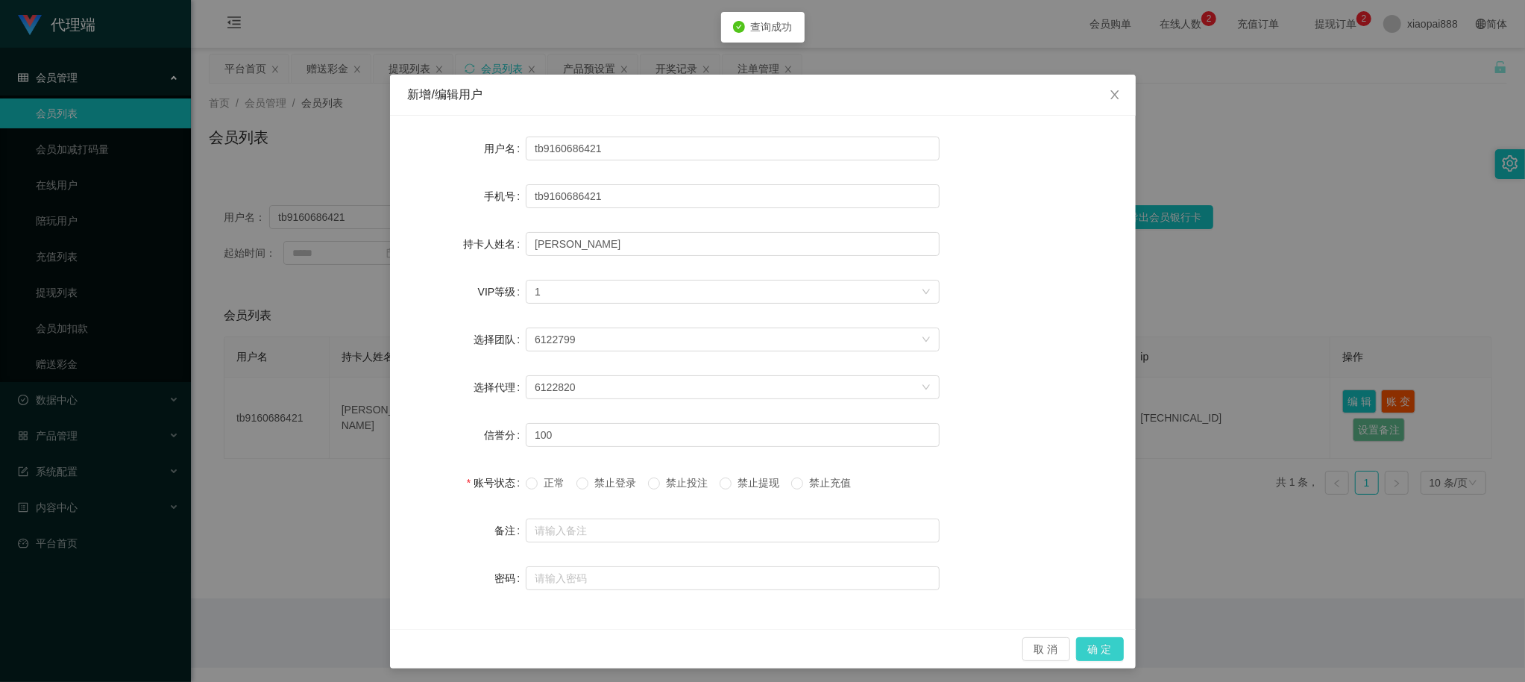
click at [1096, 653] on button "确 定" at bounding box center [1100, 649] width 48 height 24
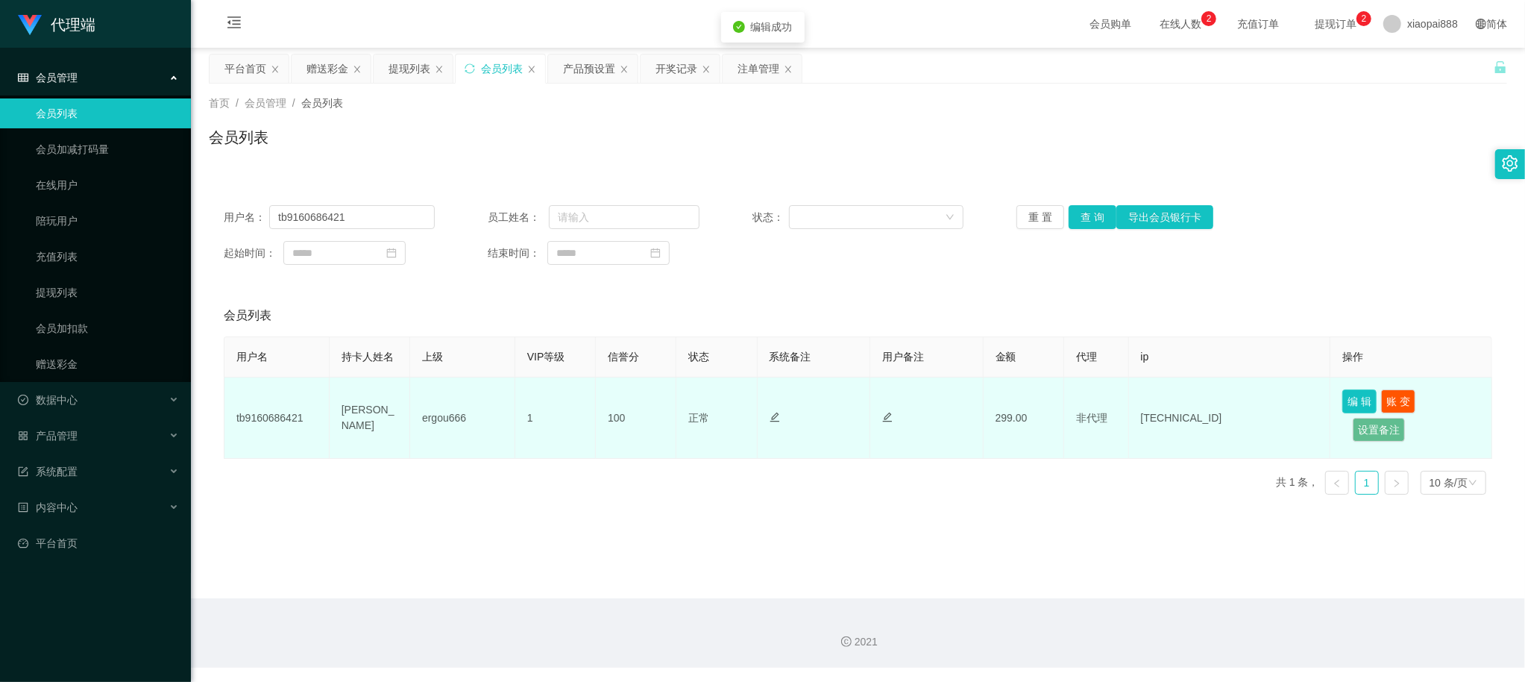
click at [1347, 409] on button "编 辑" at bounding box center [1359, 401] width 34 height 24
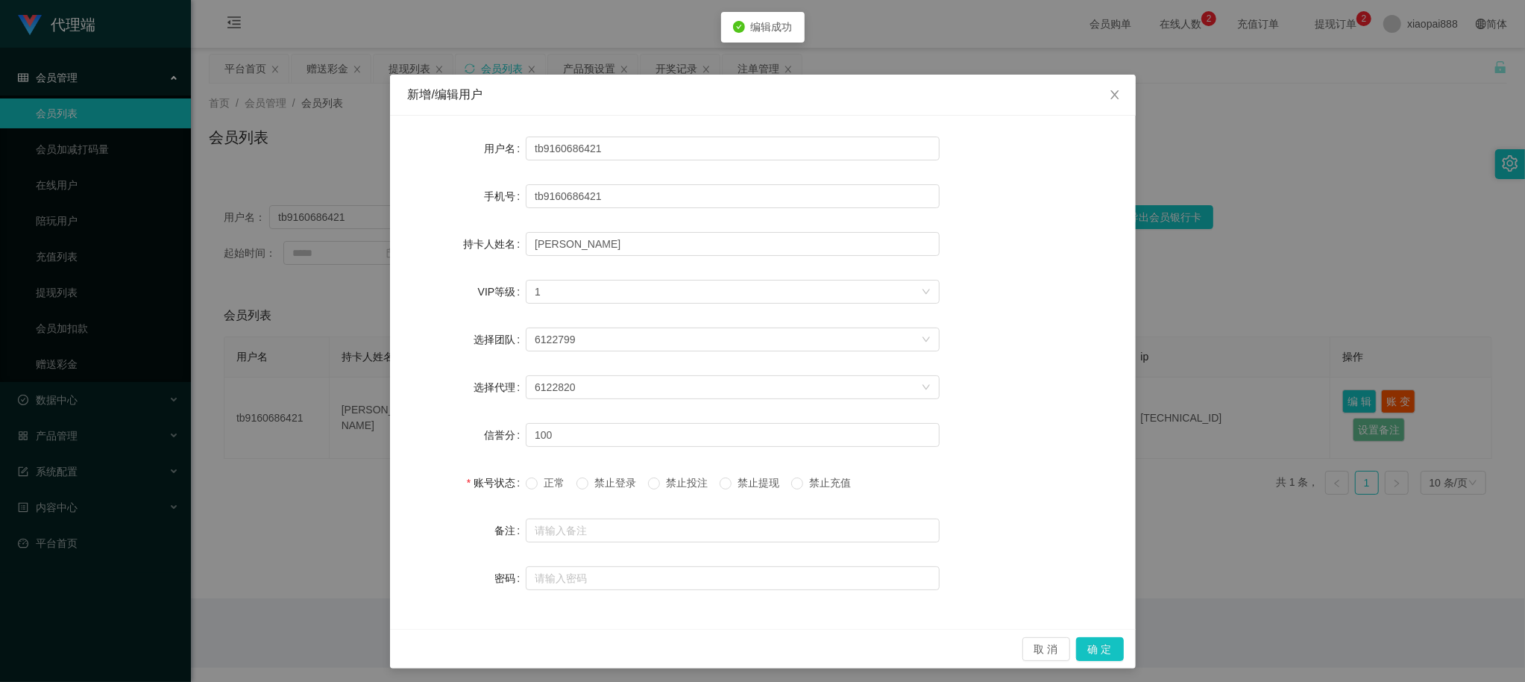
click at [538, 486] on span "正常" at bounding box center [554, 482] width 33 height 12
click at [1089, 642] on button "确 定" at bounding box center [1100, 649] width 48 height 24
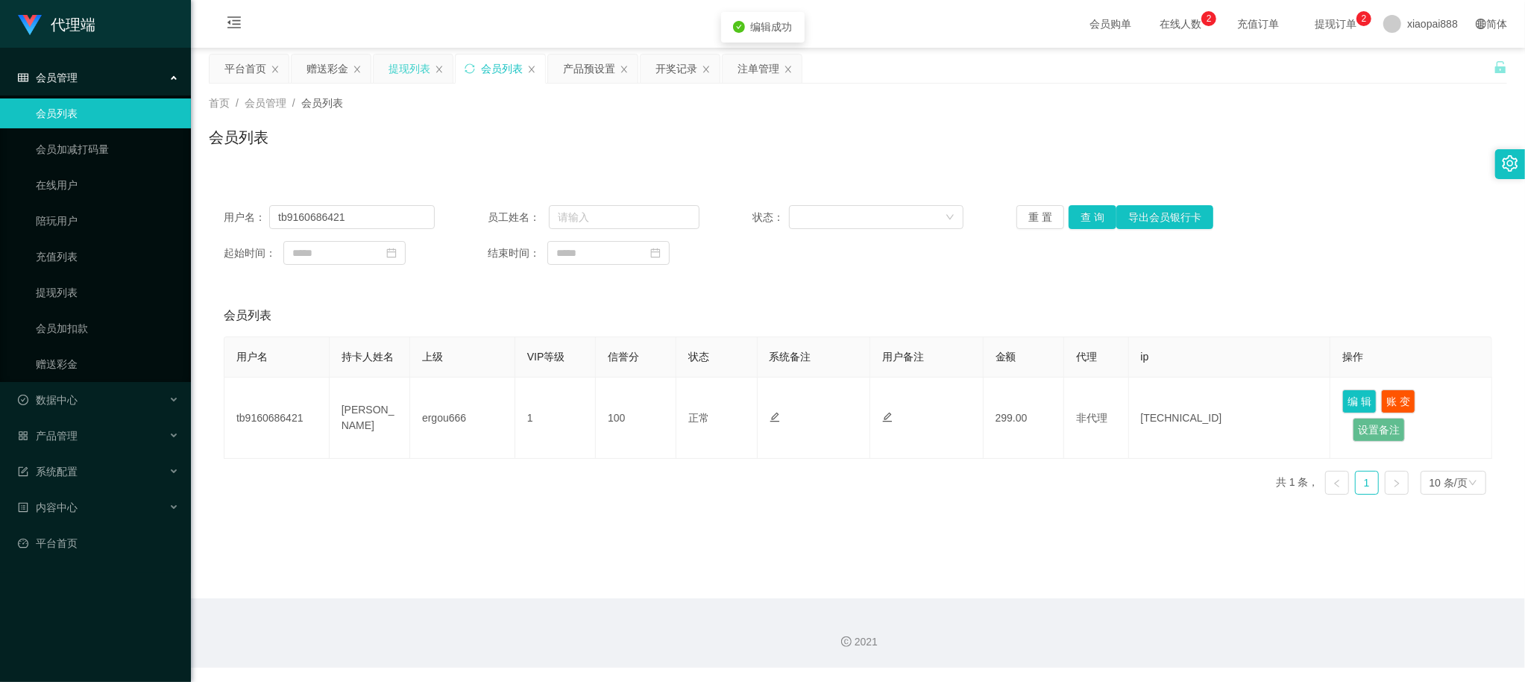
click at [391, 78] on div "提现列表" at bounding box center [409, 68] width 42 height 28
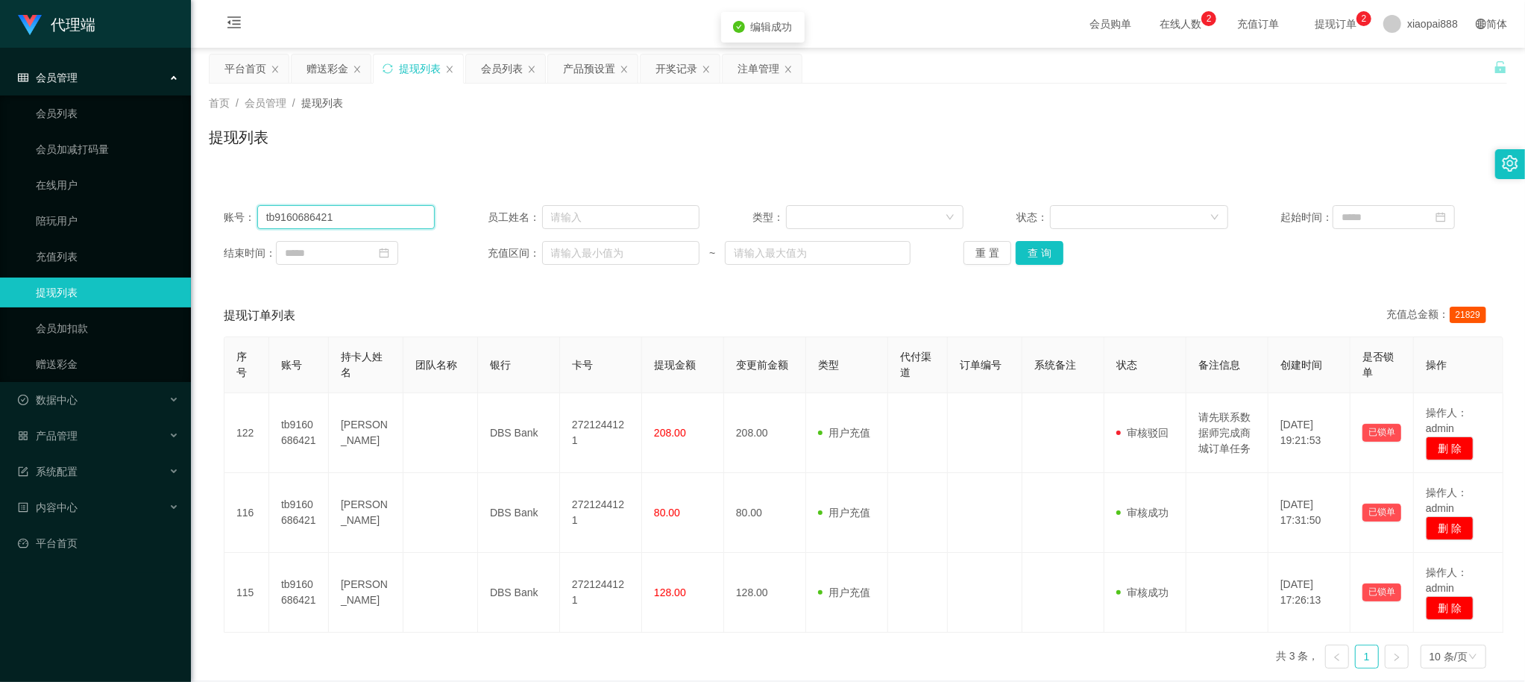
click at [367, 216] on input "tb9160686421" at bounding box center [346, 217] width 178 height 24
click at [1048, 255] on button "查 询" at bounding box center [1040, 253] width 48 height 24
click at [1029, 243] on button "查 询" at bounding box center [1040, 253] width 48 height 24
click at [1030, 252] on button "查 询" at bounding box center [1040, 253] width 48 height 24
click at [364, 210] on input "tb9160686421" at bounding box center [346, 217] width 178 height 24
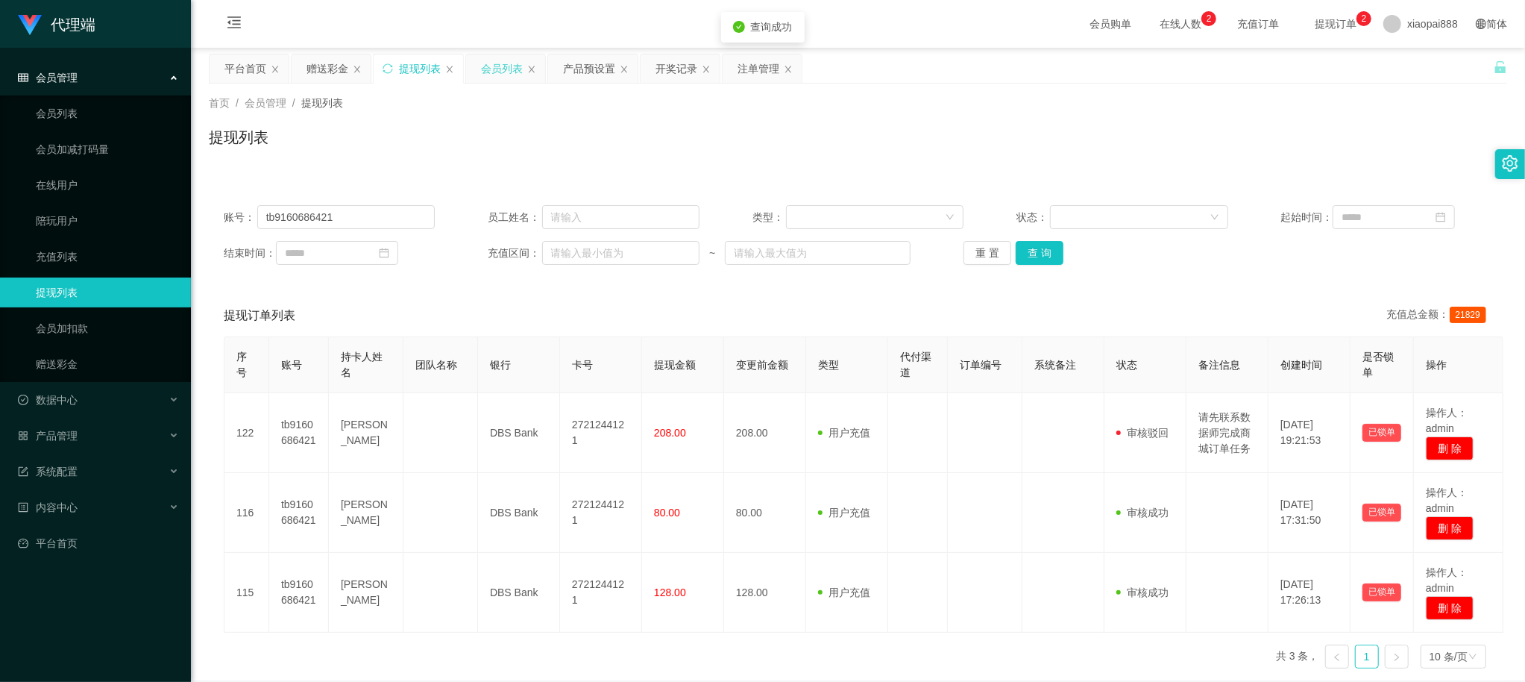
click at [503, 55] on div "会员列表" at bounding box center [502, 68] width 42 height 28
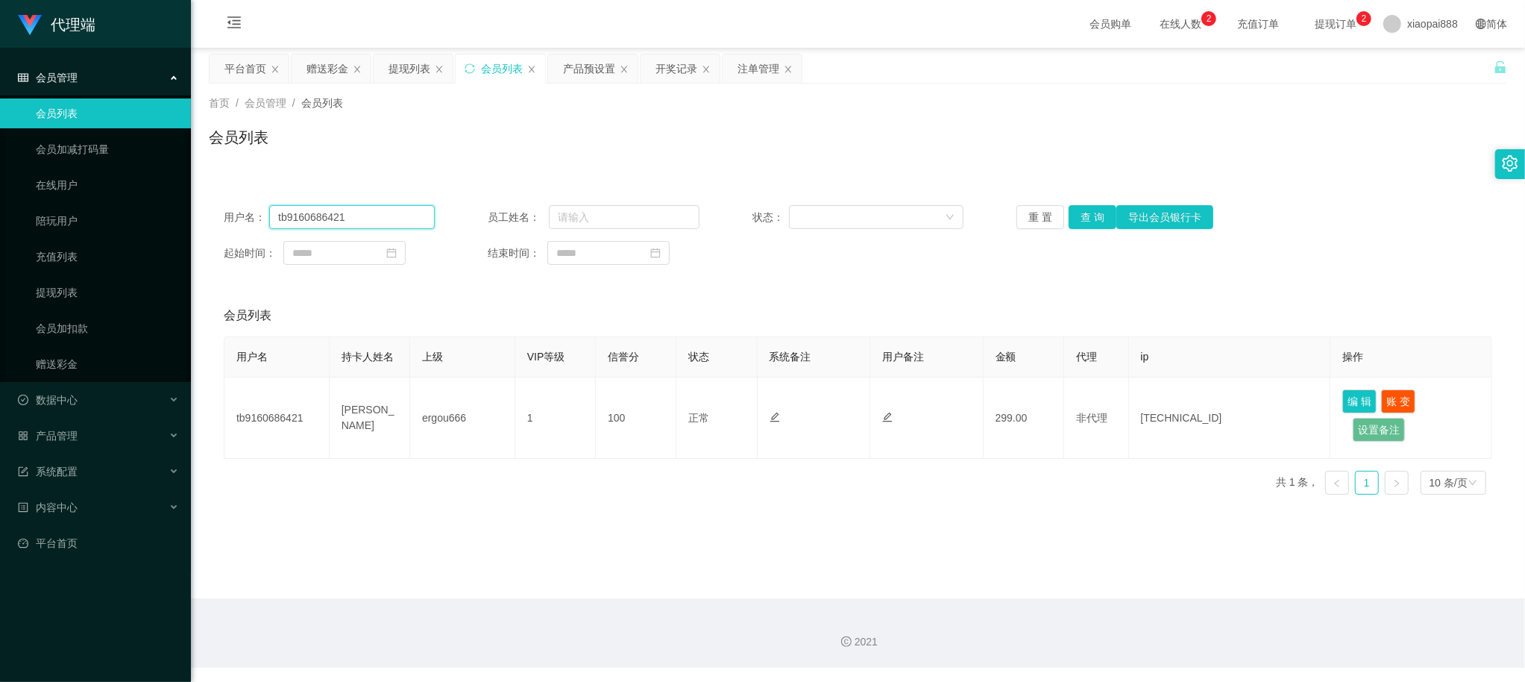
click at [395, 219] on input "tb9160686421" at bounding box center [352, 217] width 166 height 24
drag, startPoint x: 1089, startPoint y: 221, endPoint x: 1089, endPoint y: 236, distance: 15.7
click at [1089, 221] on button "查 询" at bounding box center [1092, 217] width 48 height 24
click at [1343, 389] on button "编 辑" at bounding box center [1359, 401] width 34 height 24
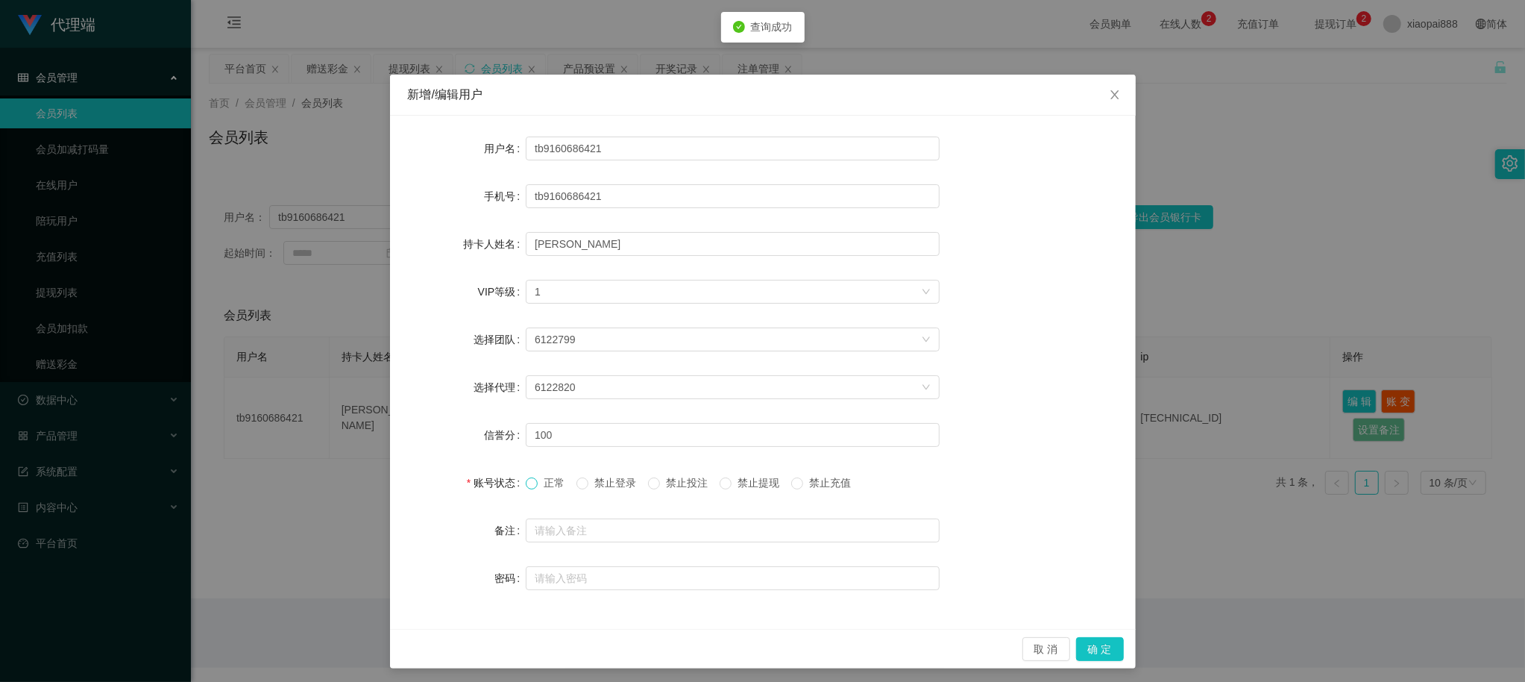
click at [529, 482] on span at bounding box center [532, 483] width 12 height 12
click at [1089, 642] on button "确 定" at bounding box center [1100, 649] width 48 height 24
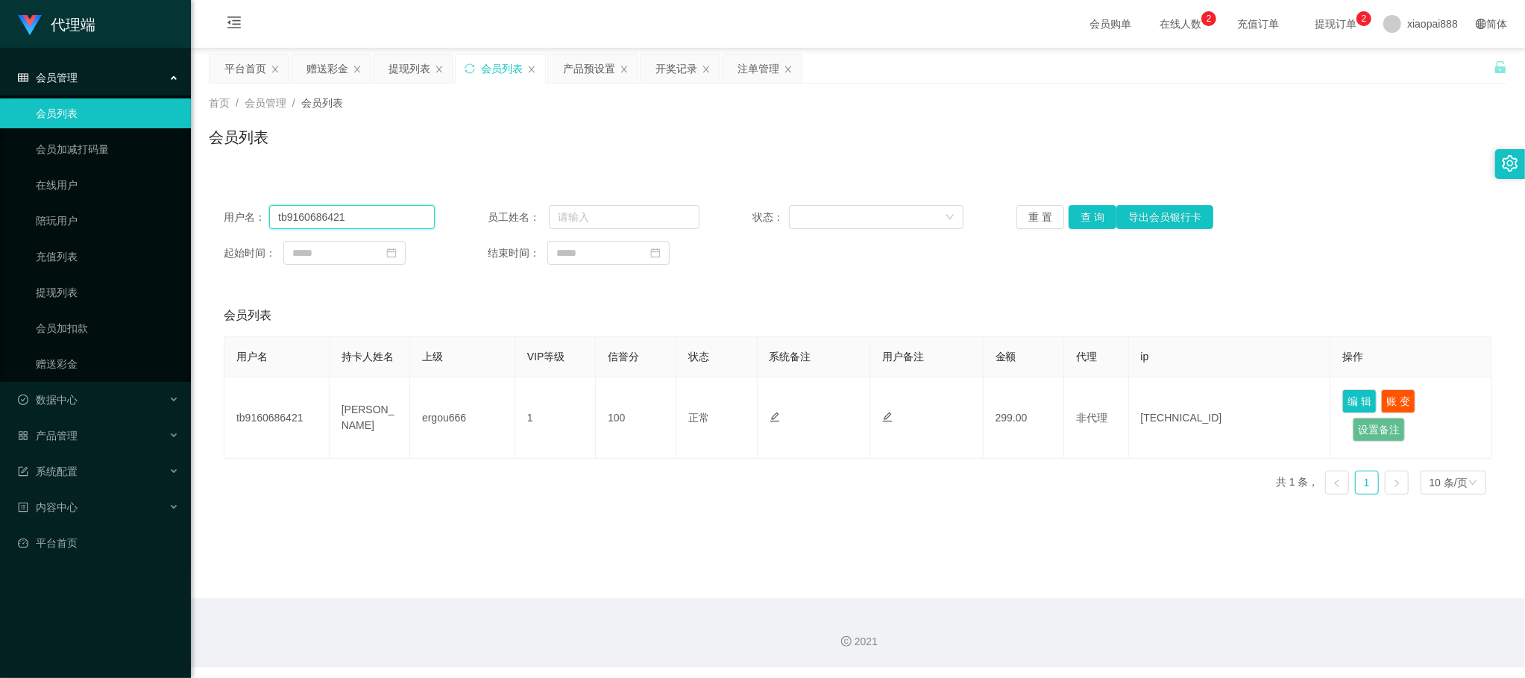
click at [371, 215] on input "tb9160686421" at bounding box center [352, 217] width 166 height 24
type input "AnnieBBe1"
click at [1081, 221] on button "查 询" at bounding box center [1092, 217] width 48 height 24
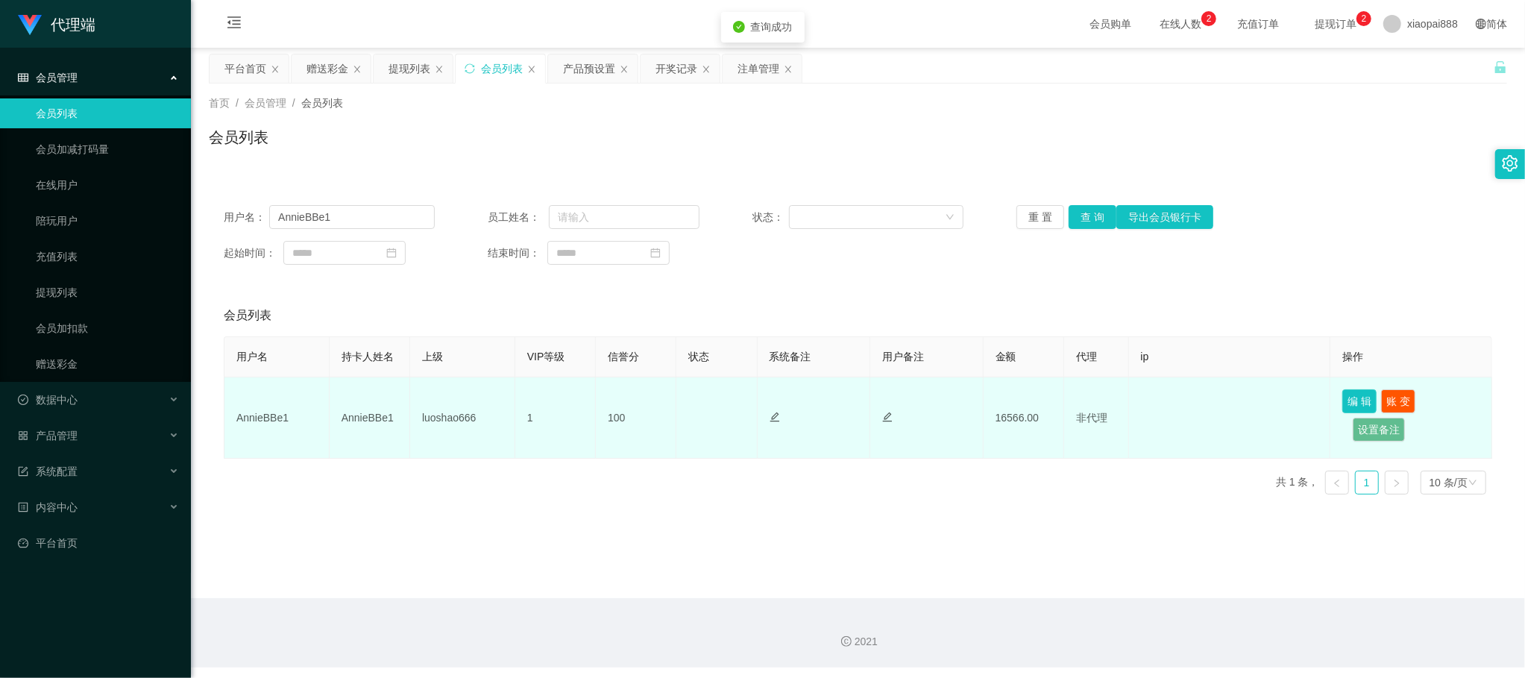
click at [1342, 394] on button "编 辑" at bounding box center [1359, 401] width 34 height 24
type input "AnnieBBe1"
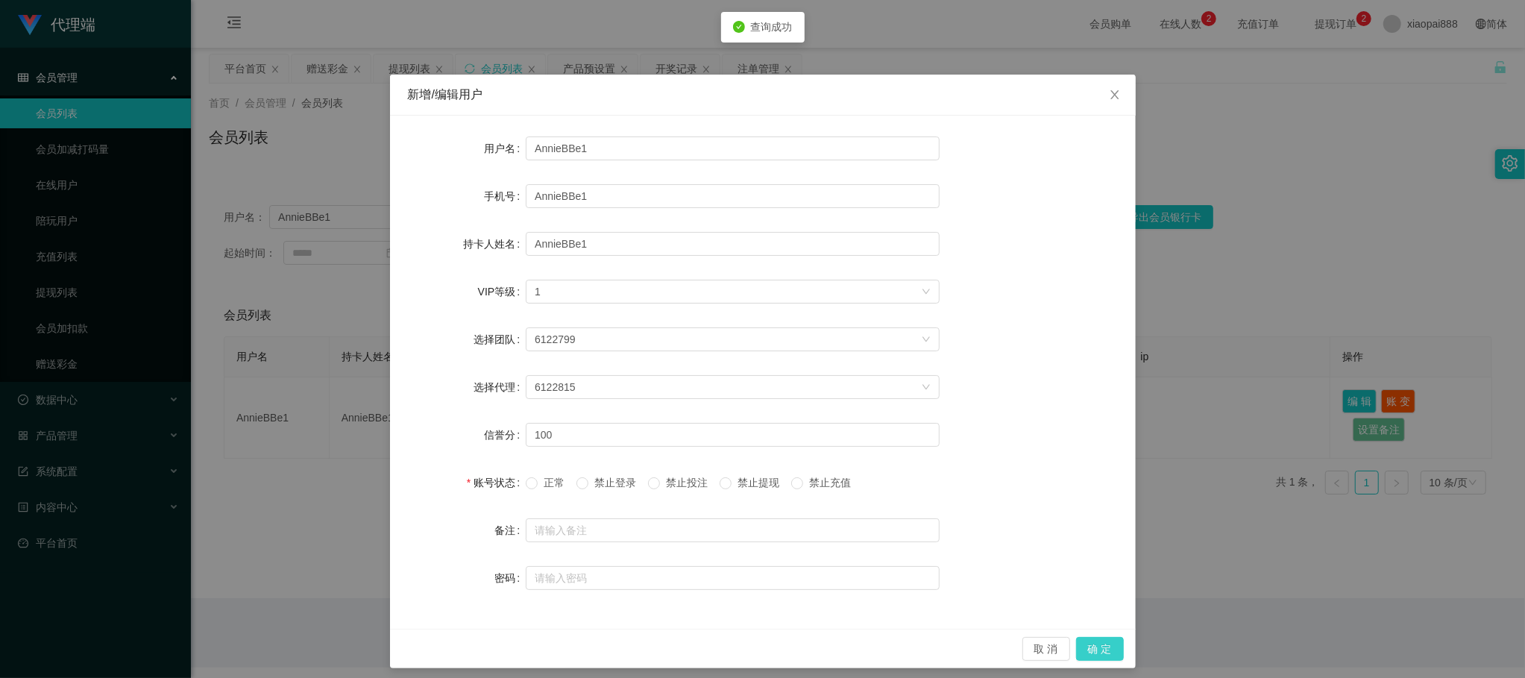
click at [1101, 649] on button "确 定" at bounding box center [1100, 649] width 48 height 24
